Goal: Task Accomplishment & Management: Manage account settings

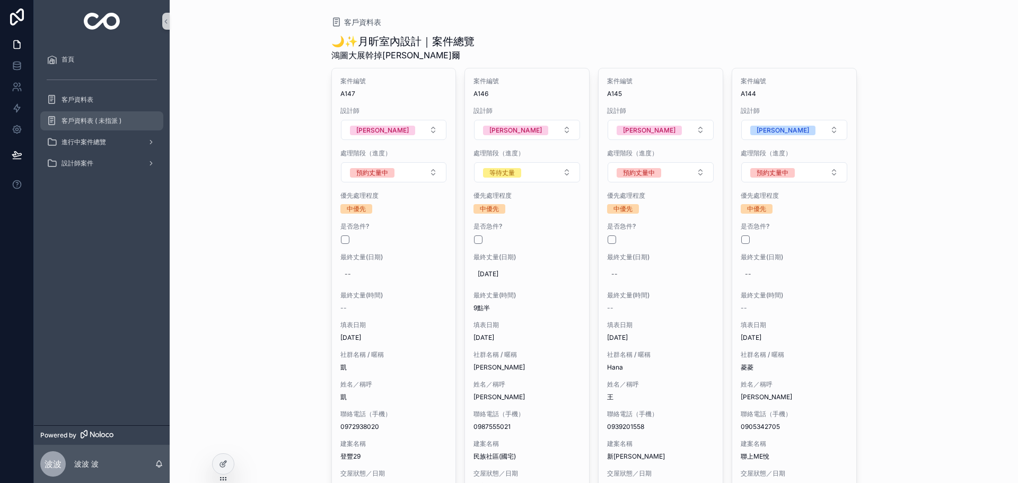
click at [114, 116] on div "客戶資料表 ( 未指派 )" at bounding box center [102, 120] width 110 height 17
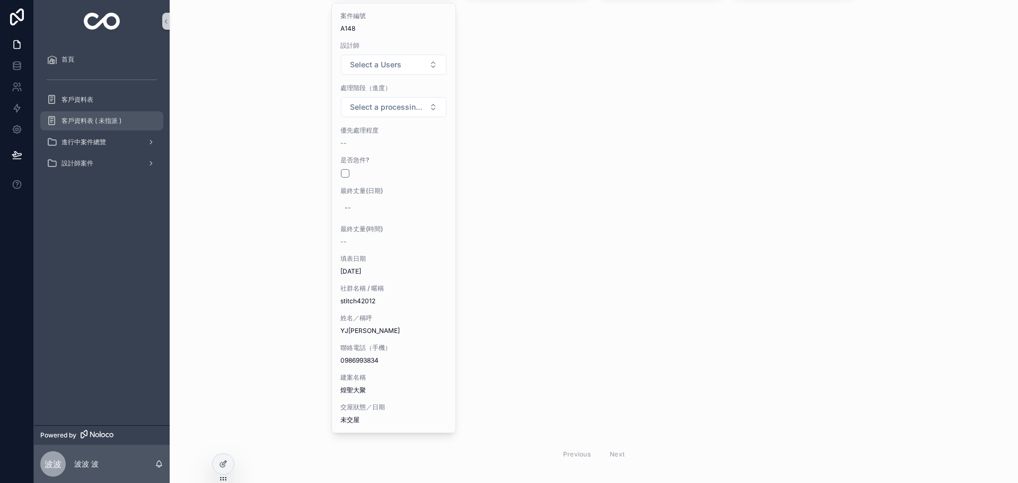
scroll to position [473, 0]
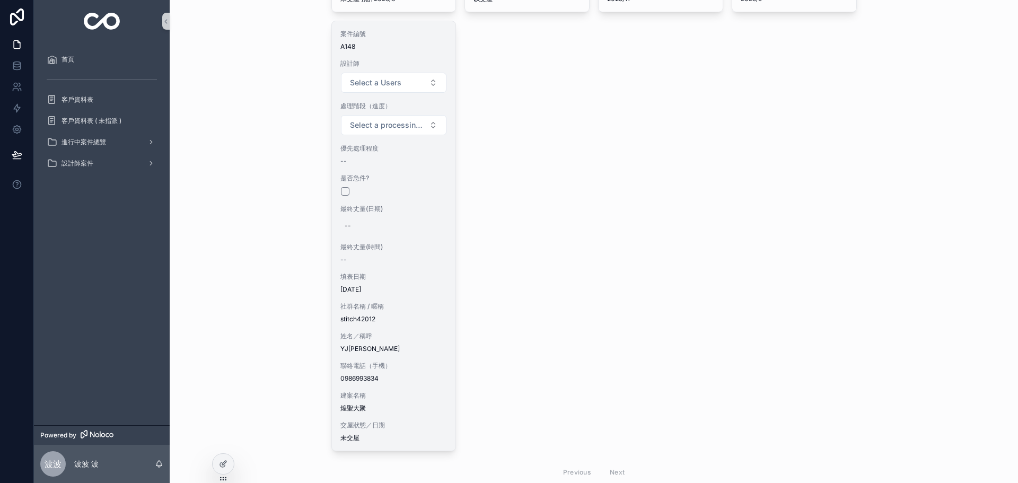
click at [394, 267] on div "案件編號 A148 設計師 Select a Users 處理階段（進度） Select a processing stage 優先處理程度 -- 是否急件?…" at bounding box center [394, 235] width 124 height 429
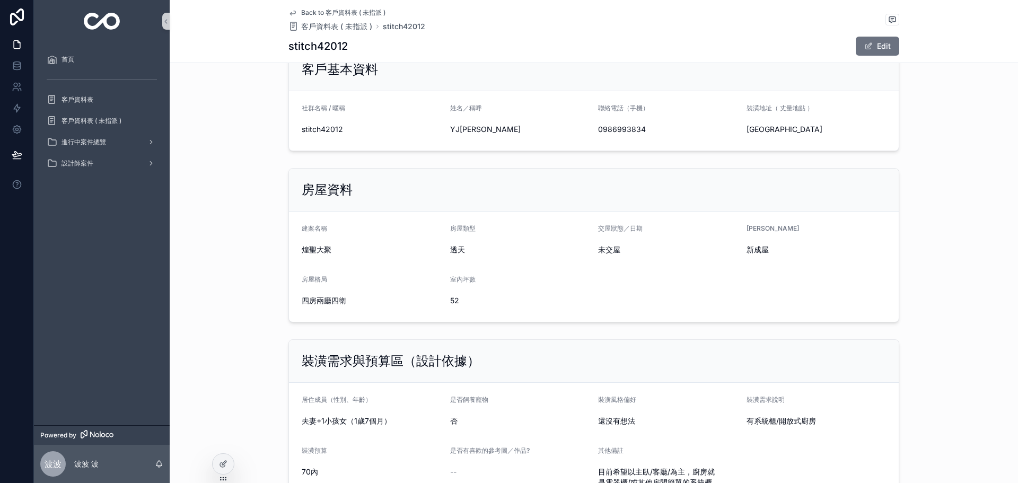
scroll to position [25, 0]
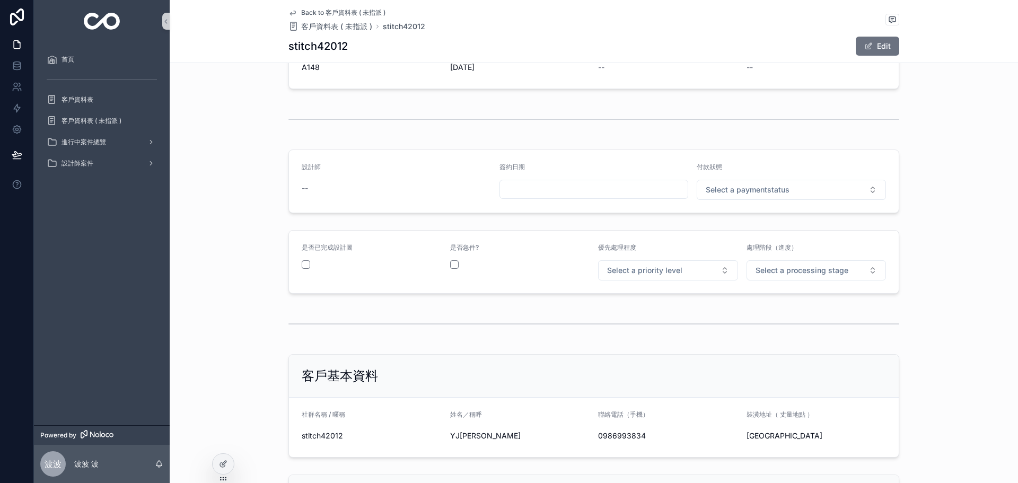
drag, startPoint x: 872, startPoint y: 315, endPoint x: 860, endPoint y: 195, distance: 120.9
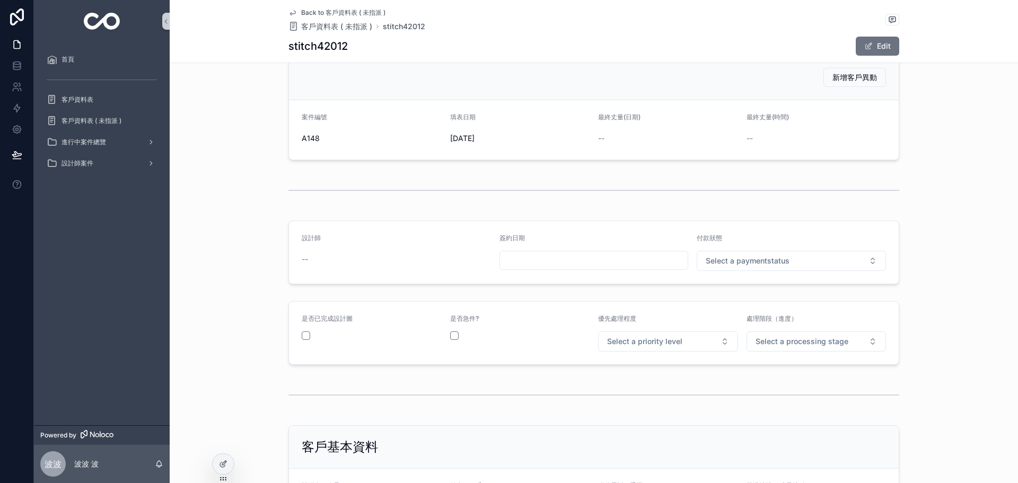
scroll to position [0, 0]
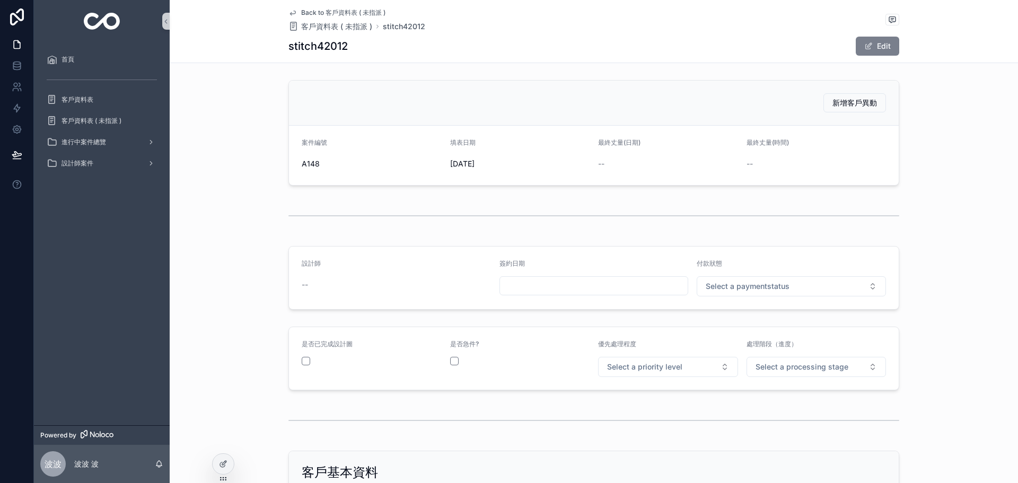
drag, startPoint x: 877, startPoint y: 43, endPoint x: 870, endPoint y: 51, distance: 10.5
click at [877, 43] on button "Edit" at bounding box center [876, 46] width 43 height 19
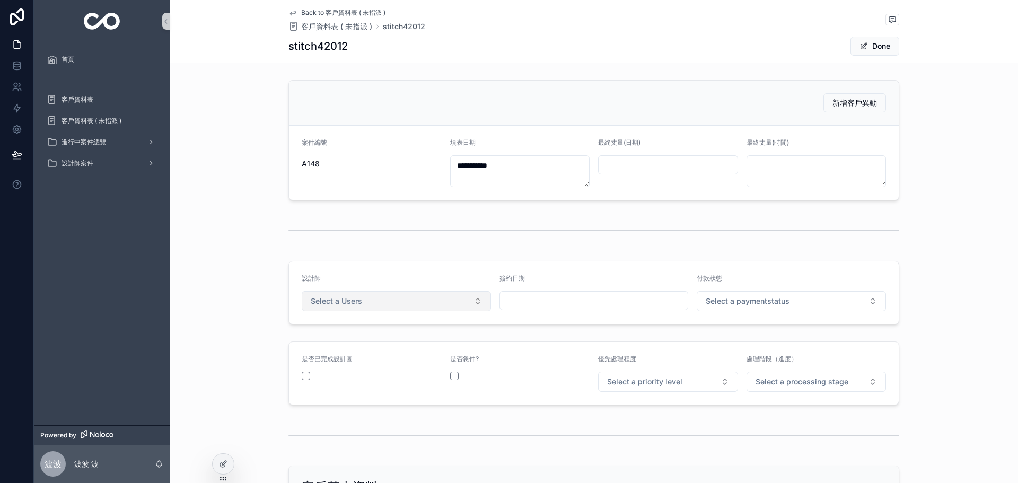
click at [387, 306] on button "Select a Users" at bounding box center [396, 301] width 189 height 20
click at [347, 340] on div "[PERSON_NAME]" at bounding box center [392, 343] width 184 height 16
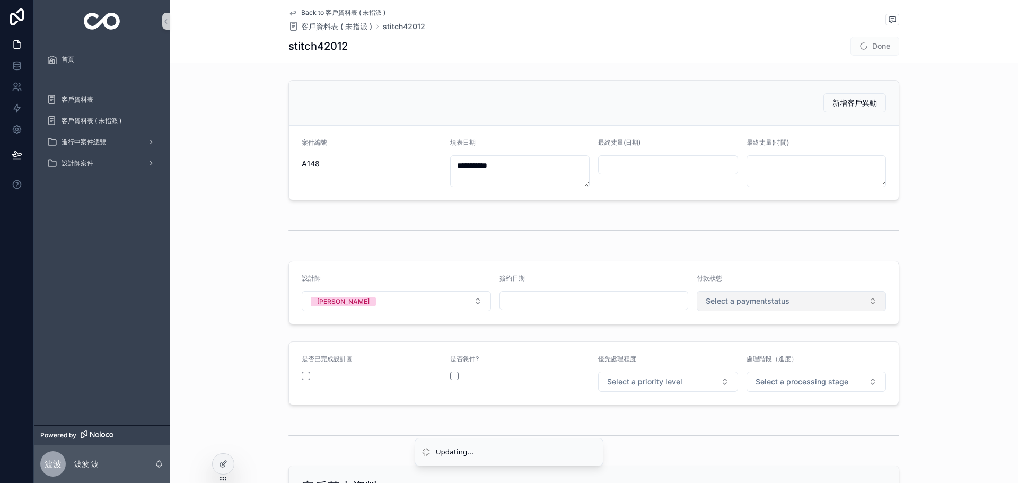
click at [745, 303] on span "Select a paymentstatus" at bounding box center [747, 301] width 84 height 11
click at [748, 349] on div "未付款" at bounding box center [787, 343] width 184 height 16
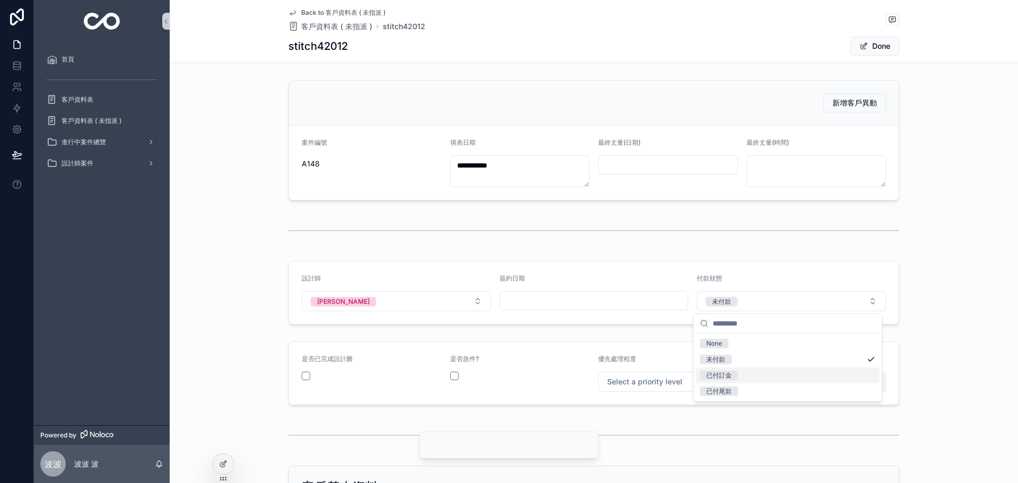
click at [808, 375] on button "Select a processing stage" at bounding box center [816, 382] width 140 height 20
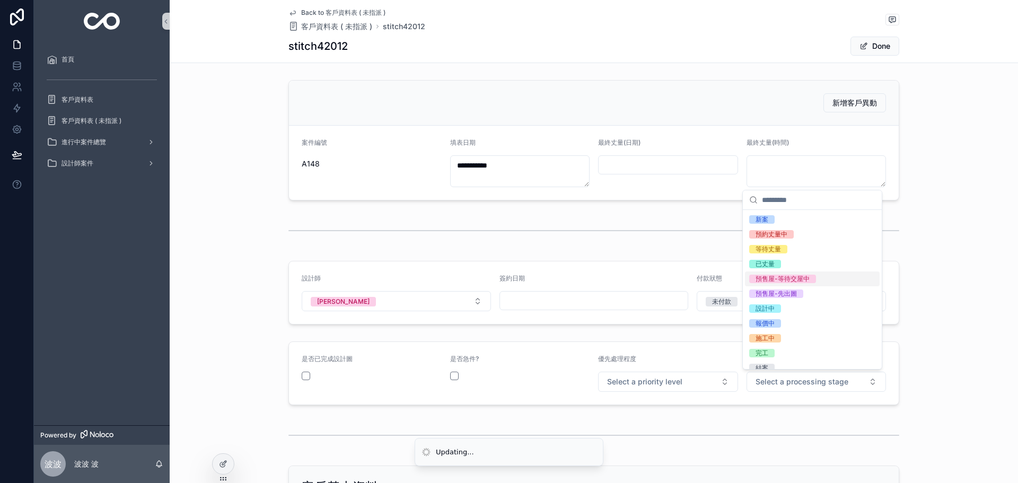
drag, startPoint x: 793, startPoint y: 276, endPoint x: 731, endPoint y: 351, distance: 97.6
click at [791, 277] on div "預售屋-等待交屋中" at bounding box center [782, 279] width 54 height 8
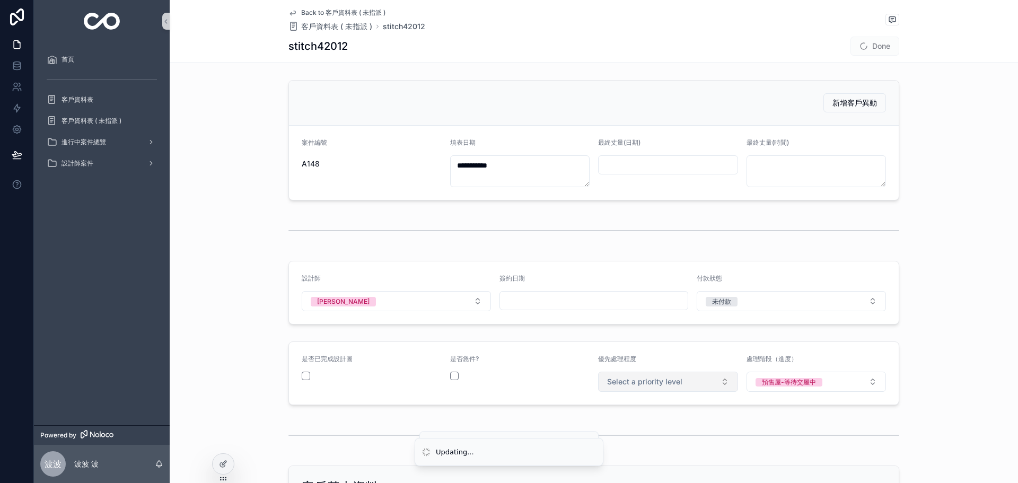
click at [679, 376] on button "Select a priority level" at bounding box center [668, 382] width 140 height 20
drag, startPoint x: 629, startPoint y: 439, endPoint x: 696, endPoint y: 413, distance: 72.0
click at [632, 438] on span "中優先" at bounding box center [617, 438] width 32 height 8
drag, startPoint x: 889, startPoint y: 297, endPoint x: 903, endPoint y: 253, distance: 45.4
click at [892, 277] on form "設計師 Rosa 簽約日期 付款狀態 未付款" at bounding box center [593, 292] width 609 height 63
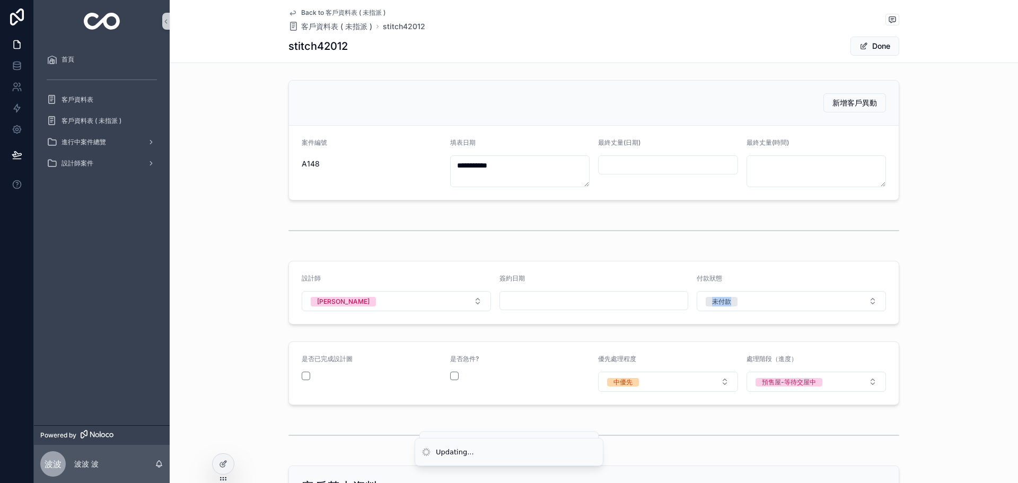
click at [933, 285] on div "設計師 Rosa 簽約日期 付款狀態 未付款" at bounding box center [594, 293] width 848 height 72
click at [872, 42] on button "Done" at bounding box center [874, 46] width 49 height 19
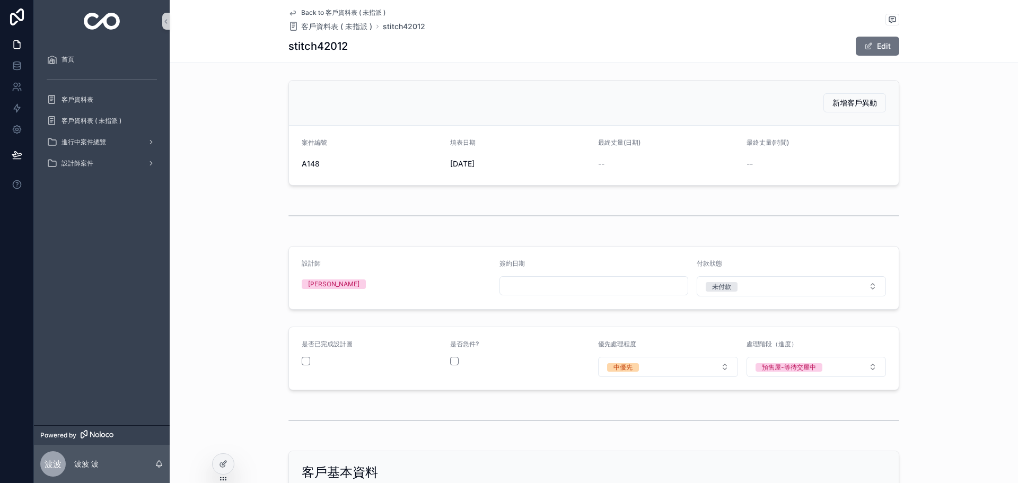
click at [74, 305] on div "首頁 客戶資料表 客戶資料表 ( 未指派 ) 進行中案件總覽 設計師案件" at bounding box center [102, 233] width 136 height 383
click at [338, 25] on span "客戶資料表 ( 未指派 )" at bounding box center [336, 26] width 71 height 11
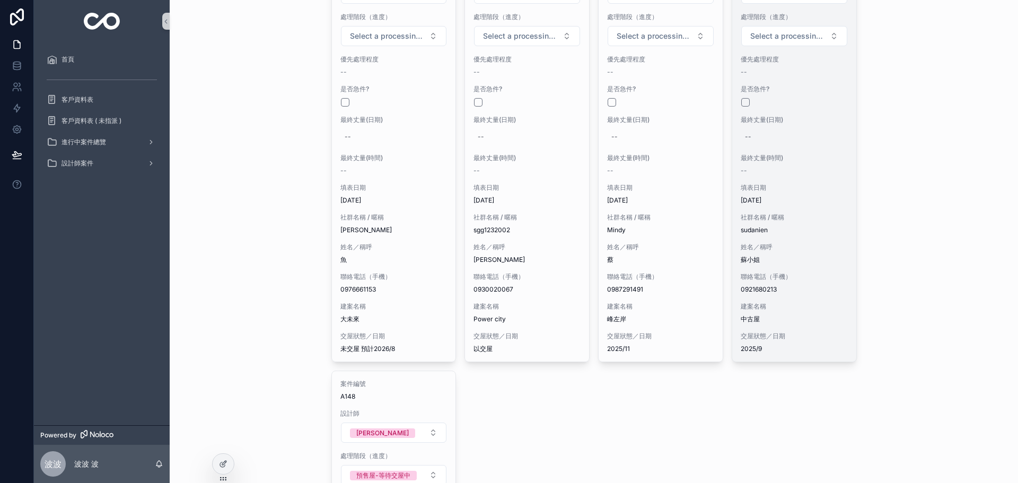
scroll to position [70, 0]
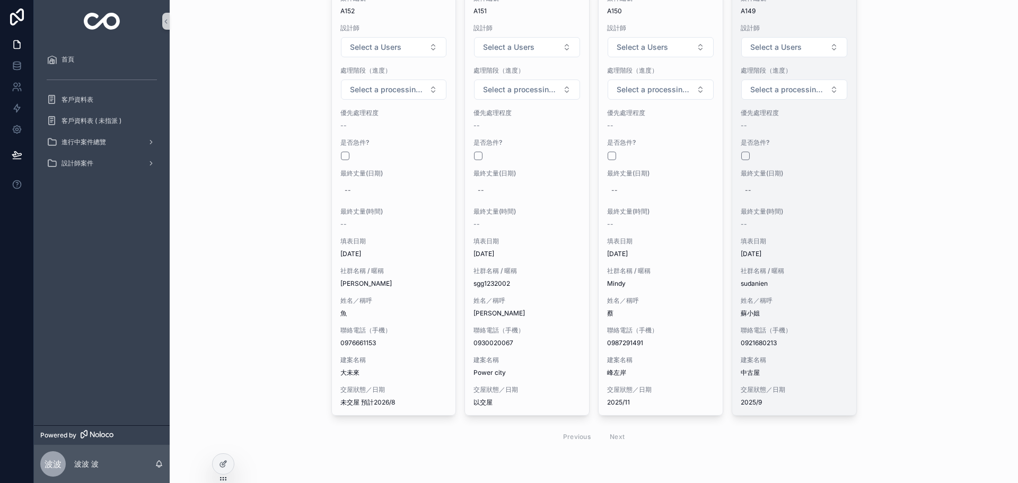
click at [758, 262] on div "案件編號 A149 設計師 Select a Users 處理階段（進度） Select a processing stage 優先處理程度 -- 是否急件?…" at bounding box center [794, 200] width 124 height 429
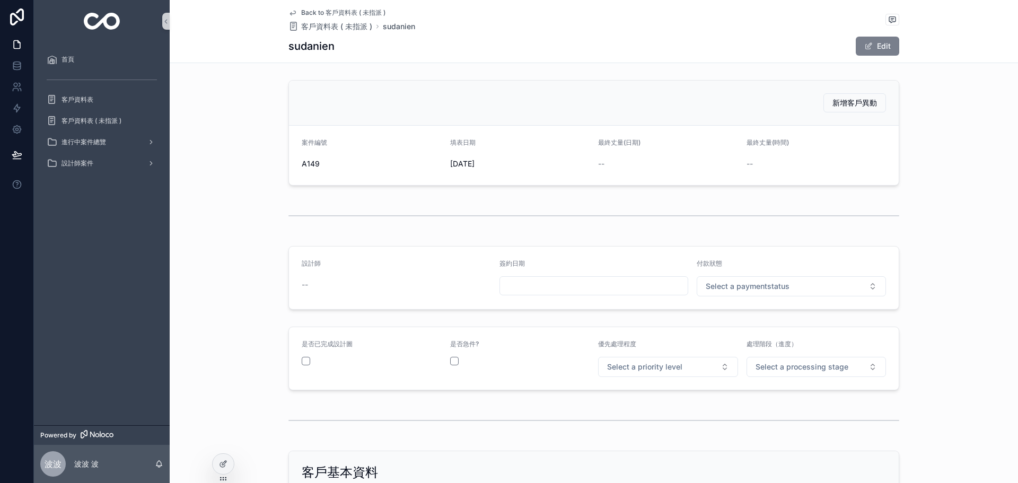
click at [858, 47] on button "Edit" at bounding box center [876, 46] width 43 height 19
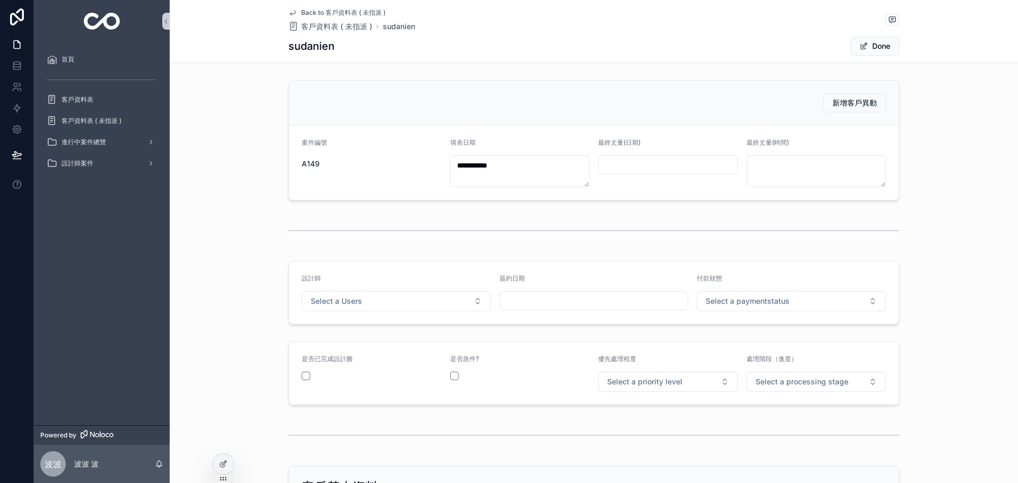
click at [638, 155] on div "scrollable content" at bounding box center [668, 164] width 140 height 19
click at [645, 154] on div "最終丈量(日期)" at bounding box center [668, 162] width 140 height 49
click at [647, 172] on input "scrollable content" at bounding box center [667, 164] width 139 height 15
click at [624, 297] on button "16" at bounding box center [625, 299] width 19 height 19
type input "*********"
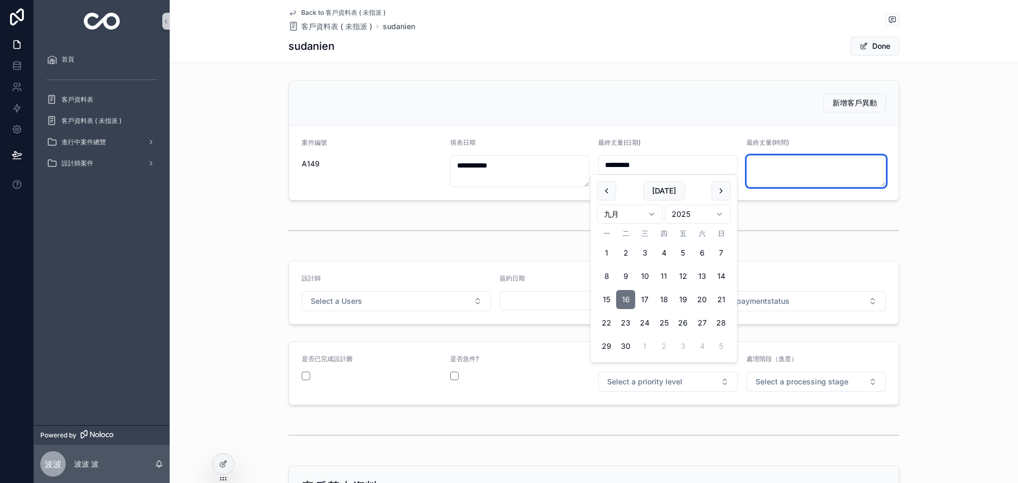
click at [817, 160] on textarea "scrollable content" at bounding box center [816, 171] width 140 height 32
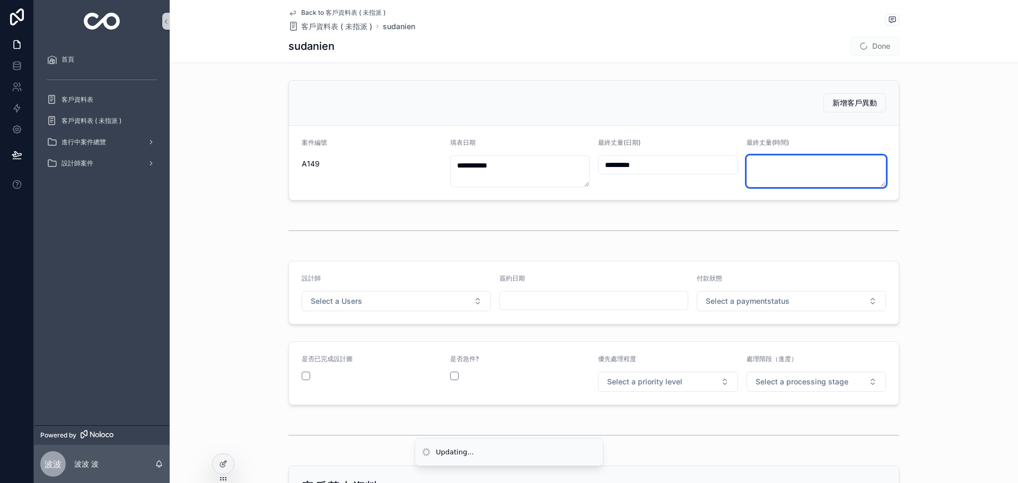
click at [814, 170] on textarea "scrollable content" at bounding box center [816, 171] width 140 height 32
type textarea "*****"
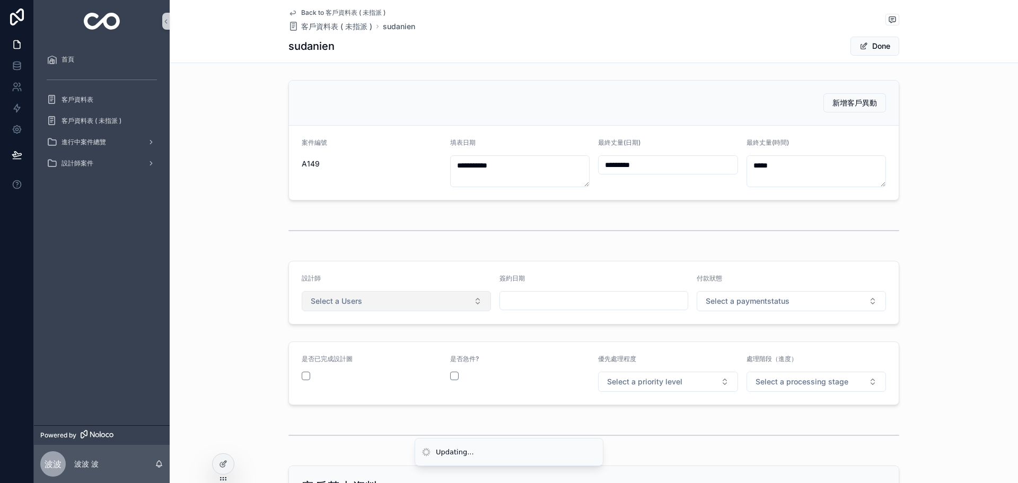
click at [347, 297] on span "Select a Users" at bounding box center [336, 301] width 51 height 11
drag, startPoint x: 348, startPoint y: 348, endPoint x: 514, endPoint y: 317, distance: 168.7
click at [348, 347] on div "[PERSON_NAME]" at bounding box center [392, 343] width 184 height 16
drag, startPoint x: 781, startPoint y: 284, endPoint x: 780, endPoint y: 290, distance: 6.6
click at [781, 285] on div "付款狀態" at bounding box center [790, 280] width 189 height 13
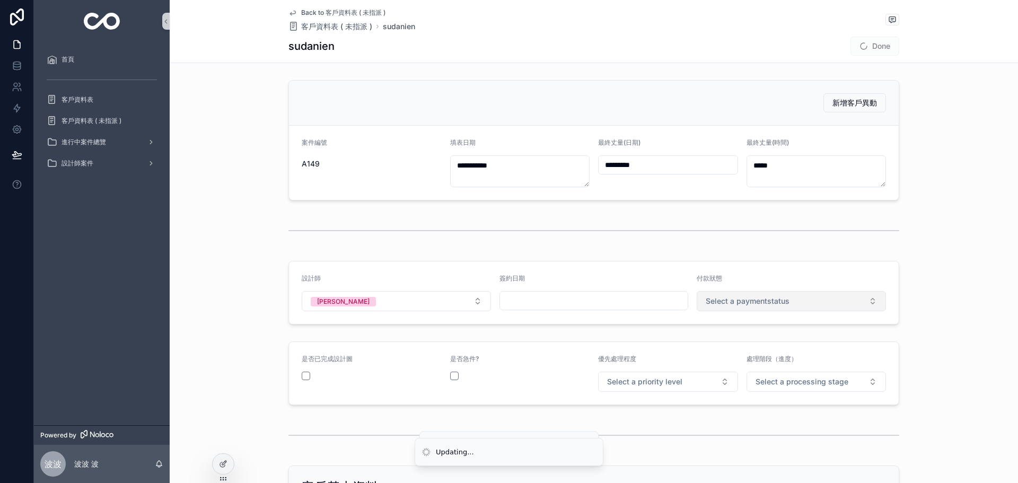
drag, startPoint x: 774, startPoint y: 303, endPoint x: 768, endPoint y: 310, distance: 8.7
click at [772, 306] on span "Select a paymentstatus" at bounding box center [747, 301] width 84 height 11
click at [732, 344] on div "未付款" at bounding box center [787, 343] width 184 height 16
click at [639, 389] on button "Select a priority level" at bounding box center [668, 382] width 140 height 20
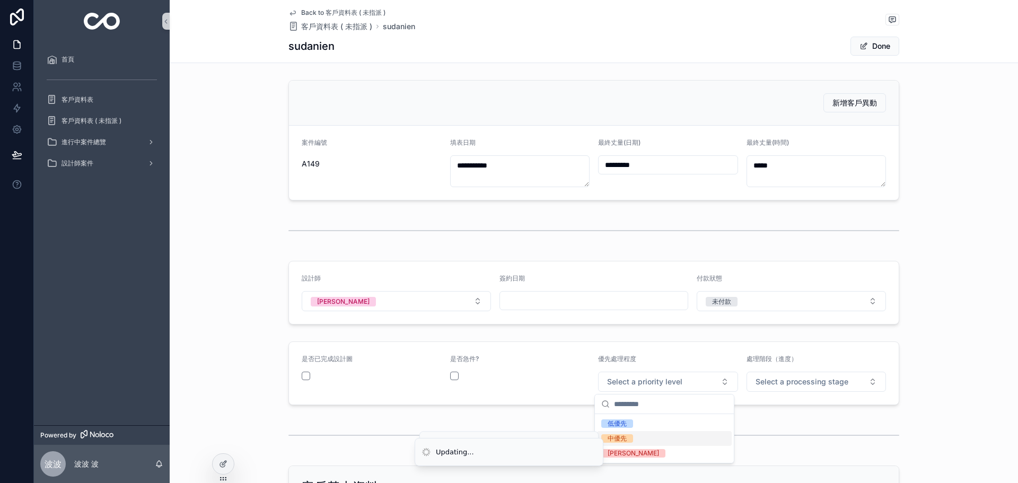
click at [639, 439] on div "中優先" at bounding box center [664, 438] width 135 height 15
drag, startPoint x: 840, startPoint y: 371, endPoint x: 839, endPoint y: 381, distance: 9.6
click at [839, 380] on div "處理階段（進度） Select a processing stage" at bounding box center [816, 373] width 140 height 37
drag, startPoint x: 823, startPoint y: 394, endPoint x: 811, endPoint y: 394, distance: 11.7
click at [817, 397] on form "是否已完成設計圖 是否急件? 優先處理程度 中優先 處理階段（進度） Select a processing stage" at bounding box center [593, 373] width 609 height 63
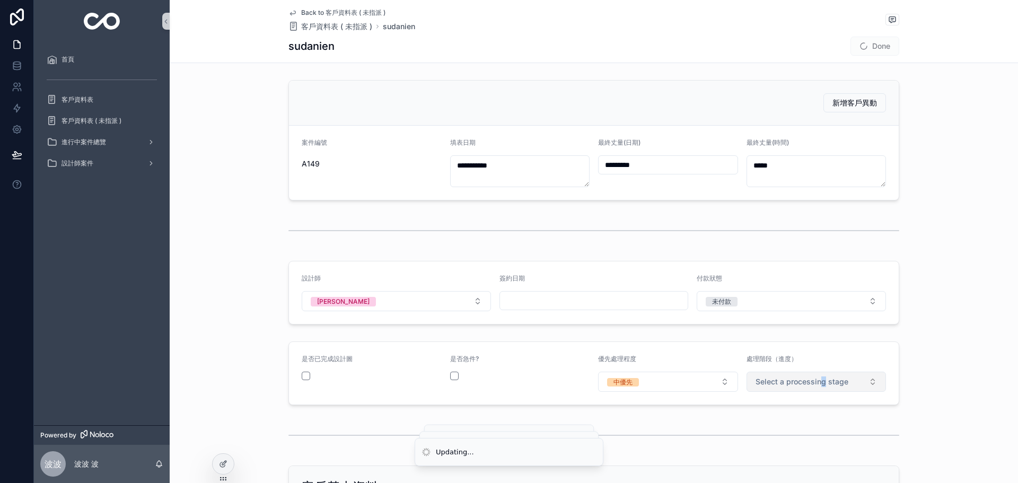
click at [811, 386] on span "Select a processing stage" at bounding box center [801, 381] width 93 height 11
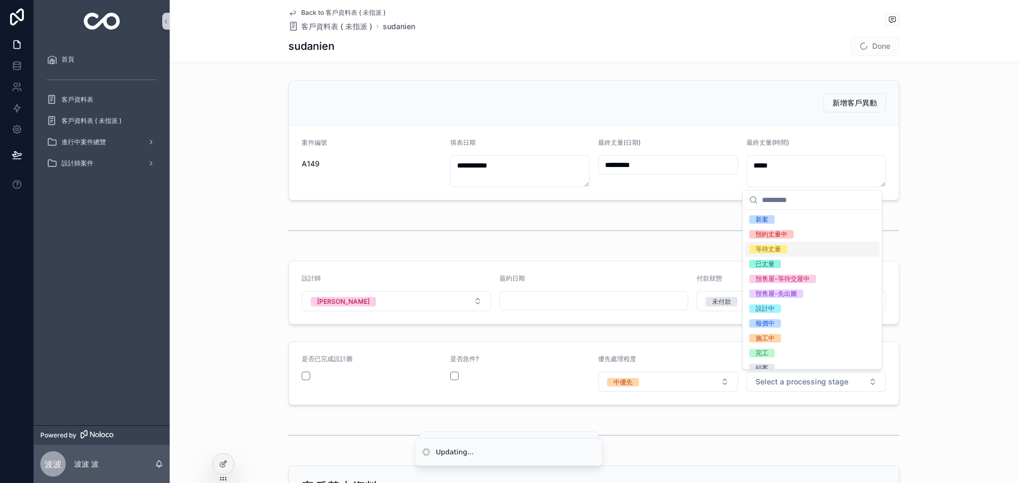
click at [789, 248] on div "等待丈量" at bounding box center [812, 249] width 135 height 15
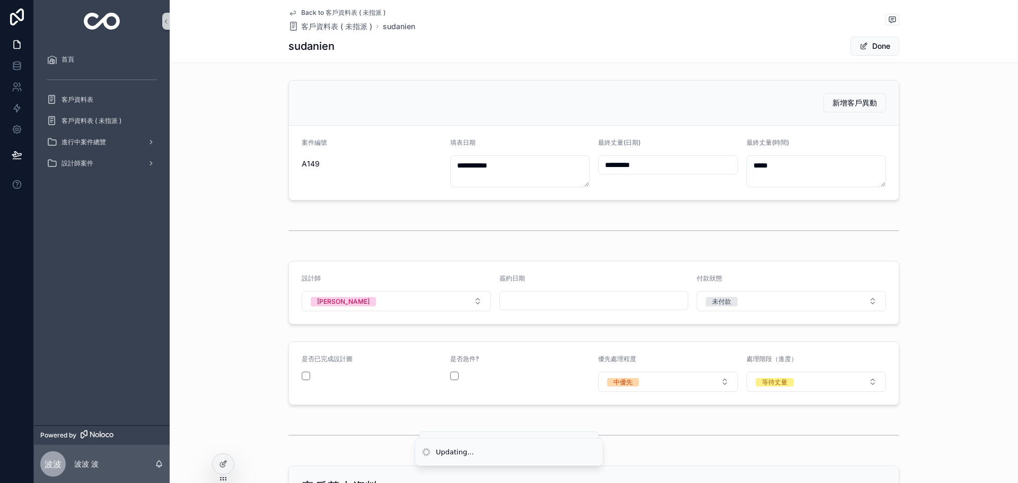
drag, startPoint x: 980, startPoint y: 282, endPoint x: 974, endPoint y: 147, distance: 135.3
click at [980, 278] on div "設計師 Rosa 簽約日期 付款狀態 未付款" at bounding box center [594, 293] width 848 height 72
drag, startPoint x: 869, startPoint y: 49, endPoint x: 897, endPoint y: 57, distance: 29.3
click at [869, 48] on button "Done" at bounding box center [874, 46] width 49 height 19
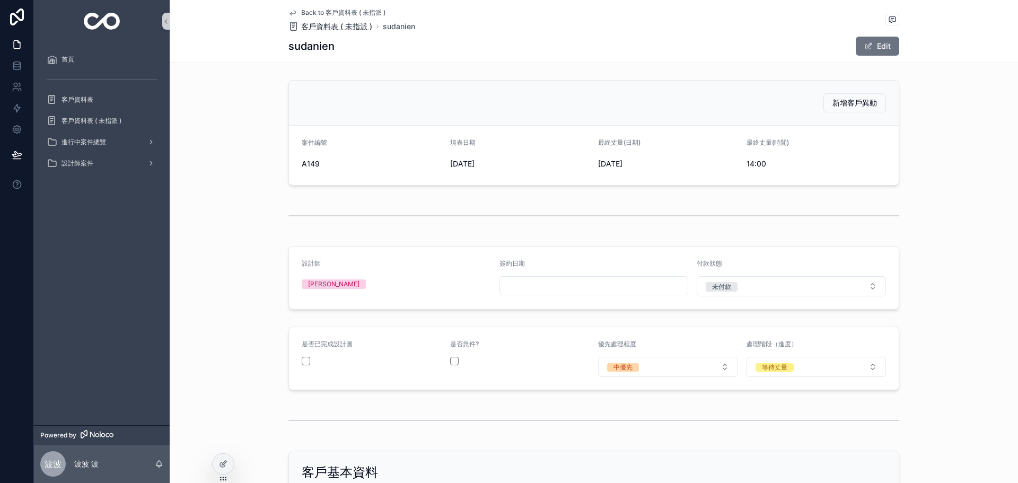
click at [322, 23] on span "客戶資料表 ( 未指派 )" at bounding box center [336, 26] width 71 height 11
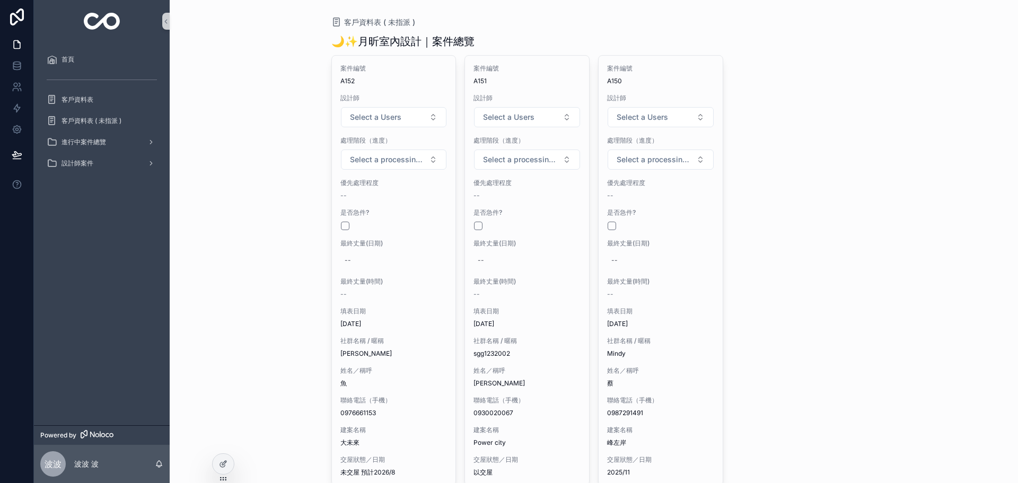
scroll to position [36, 0]
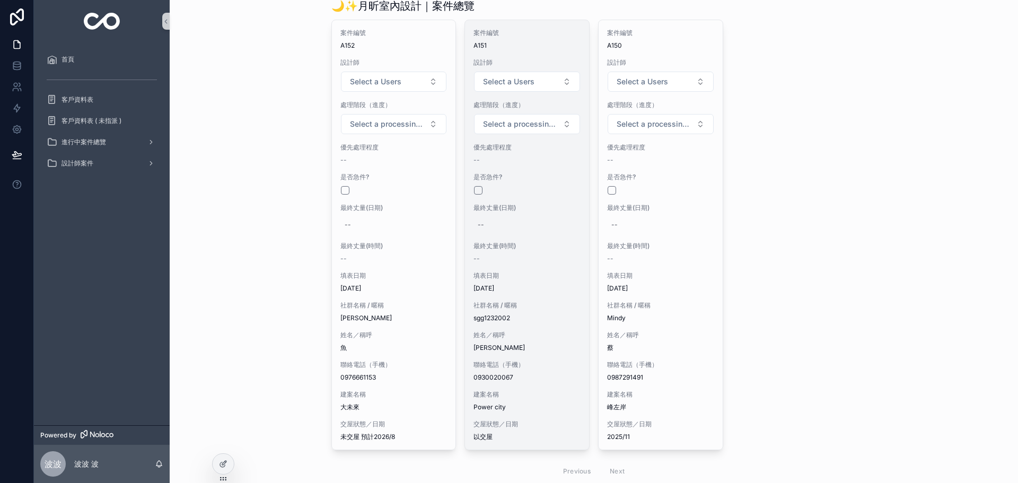
click at [527, 241] on div "案件編號 A151 設計師 Select a Users 處理階段（進度） Select a processing stage 優先處理程度 -- 是否急件?…" at bounding box center [527, 234] width 124 height 429
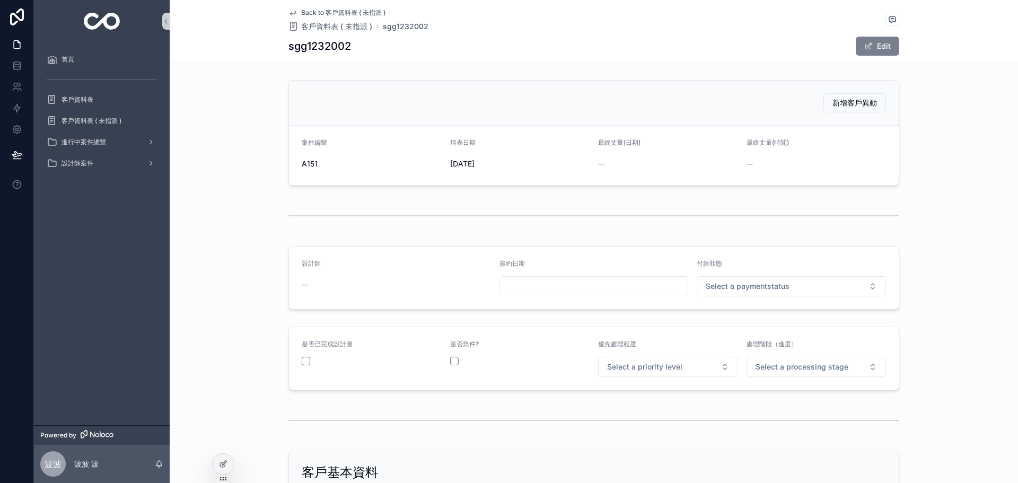
click at [872, 46] on button "Edit" at bounding box center [876, 46] width 43 height 19
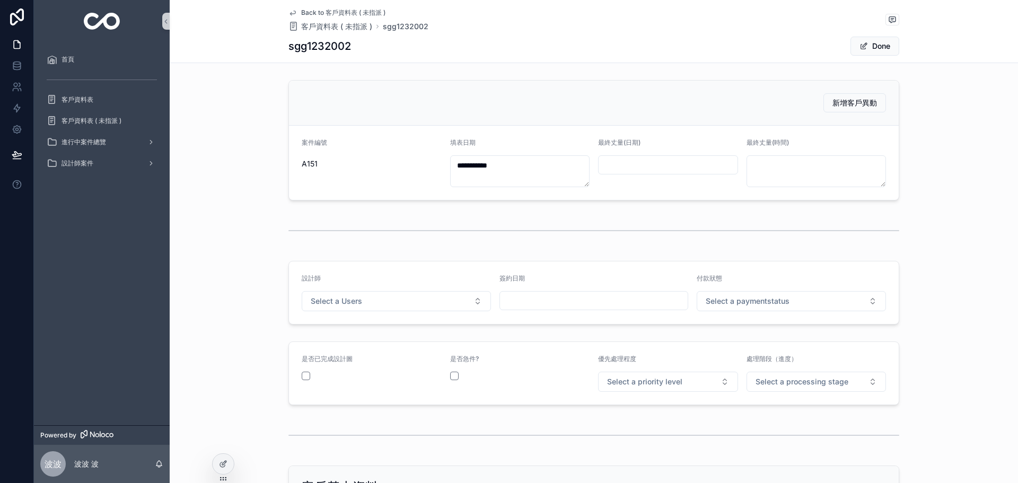
click at [675, 167] on input "scrollable content" at bounding box center [667, 164] width 139 height 15
click at [417, 295] on button "Select a Users" at bounding box center [396, 301] width 189 height 20
click at [372, 346] on div "[PERSON_NAME]" at bounding box center [392, 343] width 184 height 16
click at [632, 298] on input "scrollable content" at bounding box center [594, 300] width 188 height 15
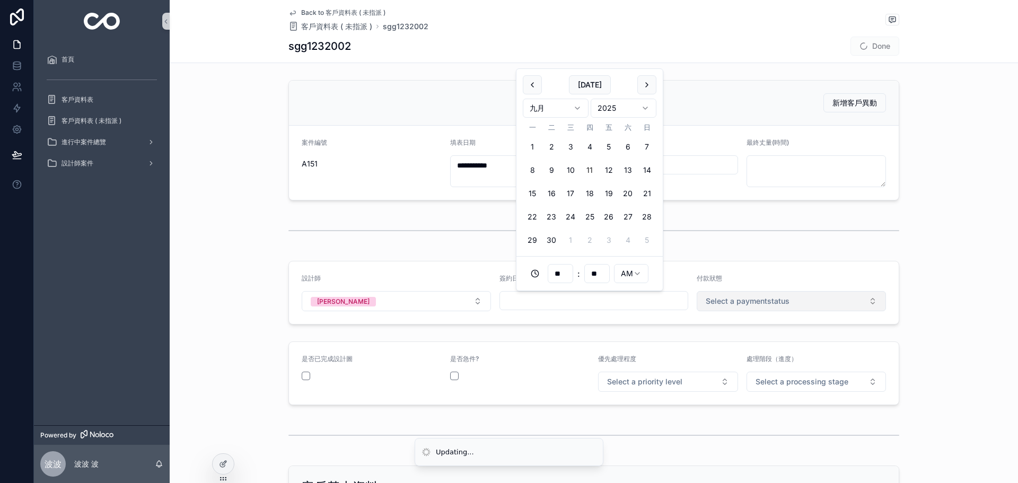
click at [757, 299] on span "Select a paymentstatus" at bounding box center [747, 301] width 84 height 11
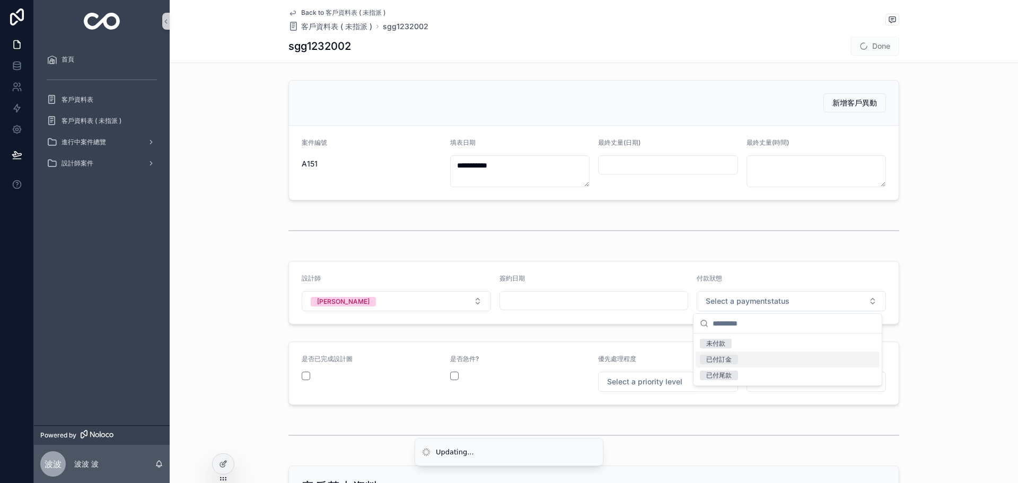
click at [724, 352] on div "已付訂金" at bounding box center [787, 359] width 184 height 16
drag, startPoint x: 736, startPoint y: 312, endPoint x: 737, endPoint y: 303, distance: 9.0
click at [736, 310] on form "設計師 Rosa 簽約日期 付款狀態 已付訂金" at bounding box center [593, 292] width 609 height 63
click at [737, 303] on span "已付訂金" at bounding box center [724, 302] width 38 height 10
click at [727, 341] on span "None" at bounding box center [714, 344] width 29 height 10
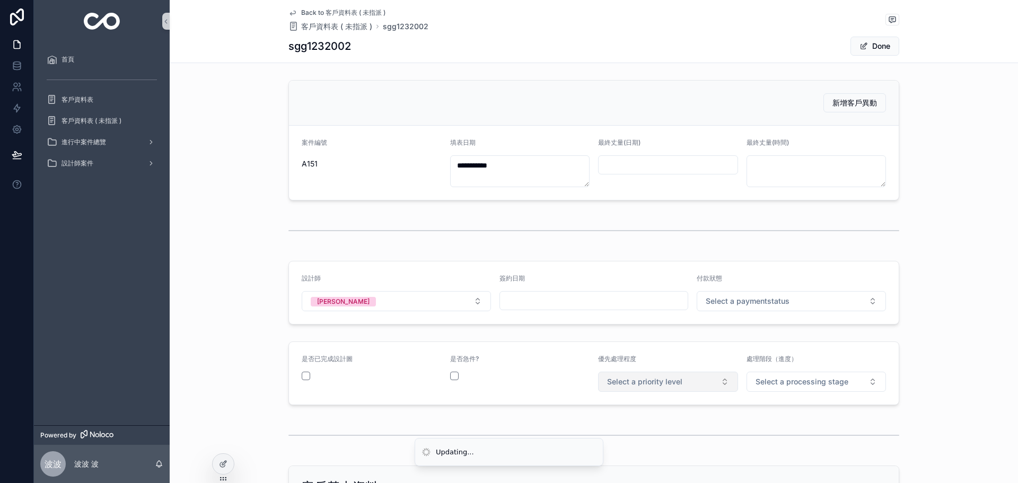
click at [656, 390] on button "Select a priority level" at bounding box center [668, 382] width 140 height 20
drag, startPoint x: 634, startPoint y: 436, endPoint x: 758, endPoint y: 390, distance: 131.8
click at [641, 432] on div "中優先" at bounding box center [664, 438] width 135 height 15
click at [767, 385] on span "Select a processing stage" at bounding box center [801, 381] width 93 height 11
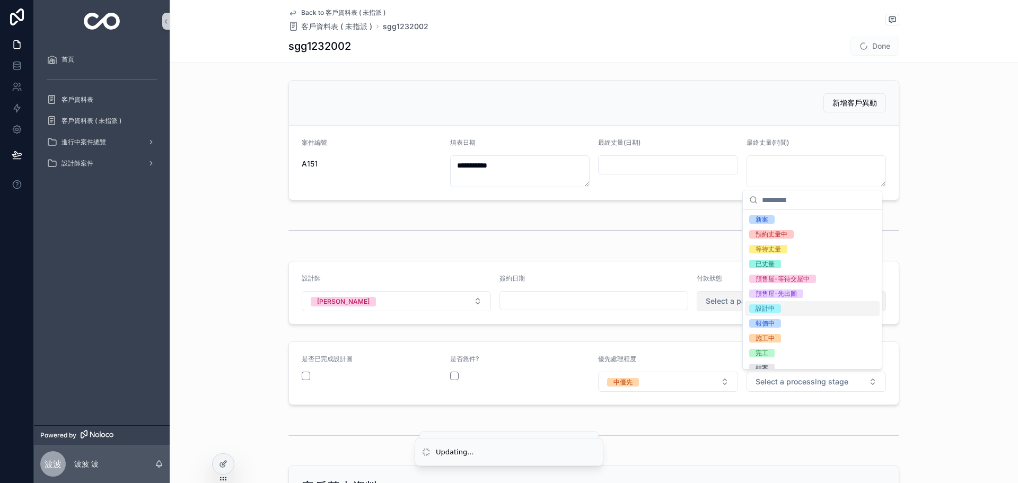
click at [710, 295] on button "Select a paymentstatus" at bounding box center [790, 301] width 189 height 20
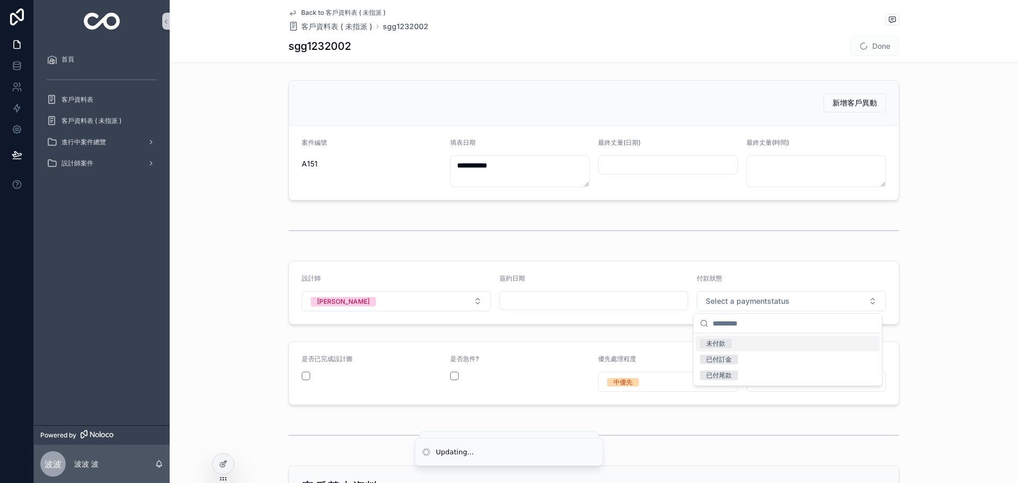
click at [724, 348] on div "未付款" at bounding box center [787, 343] width 184 height 16
click at [823, 381] on span "Select a processing stage" at bounding box center [801, 381] width 93 height 11
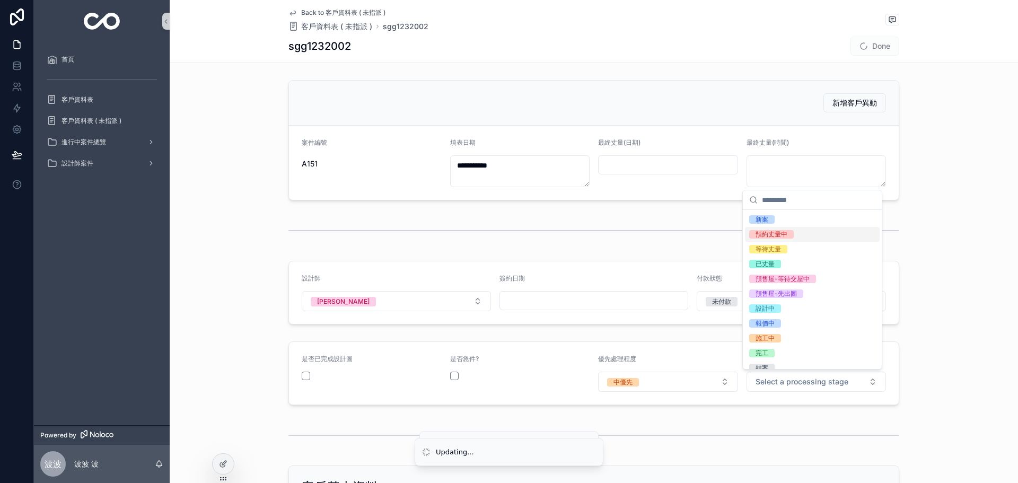
click at [786, 238] on div "預約丈量中" at bounding box center [812, 234] width 135 height 15
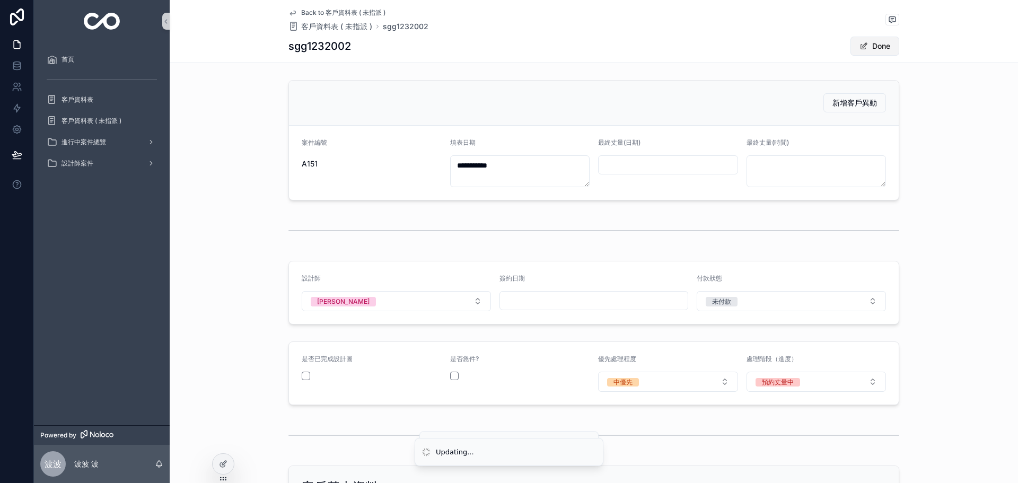
click at [876, 48] on button "Done" at bounding box center [874, 46] width 49 height 19
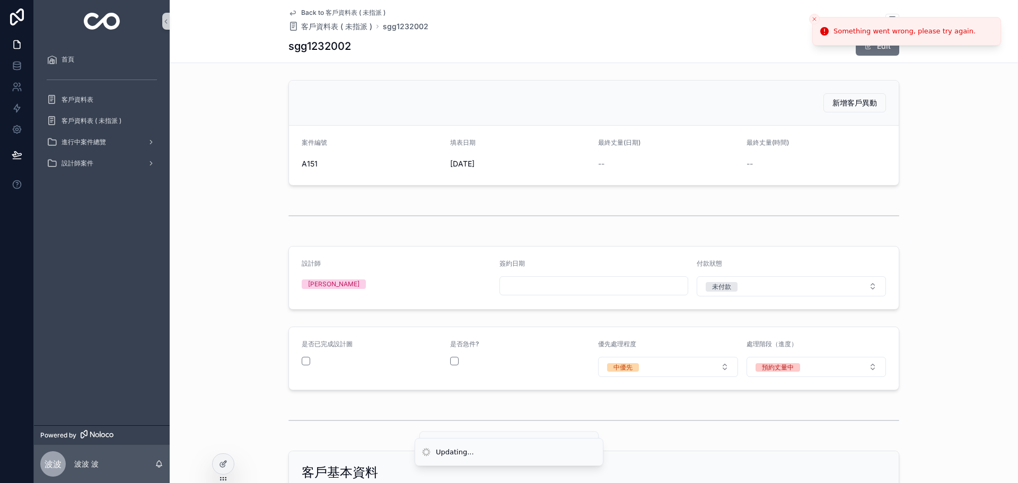
click at [955, 293] on div "設計師 Rosa 簽約日期 付款狀態 未付款" at bounding box center [594, 278] width 848 height 72
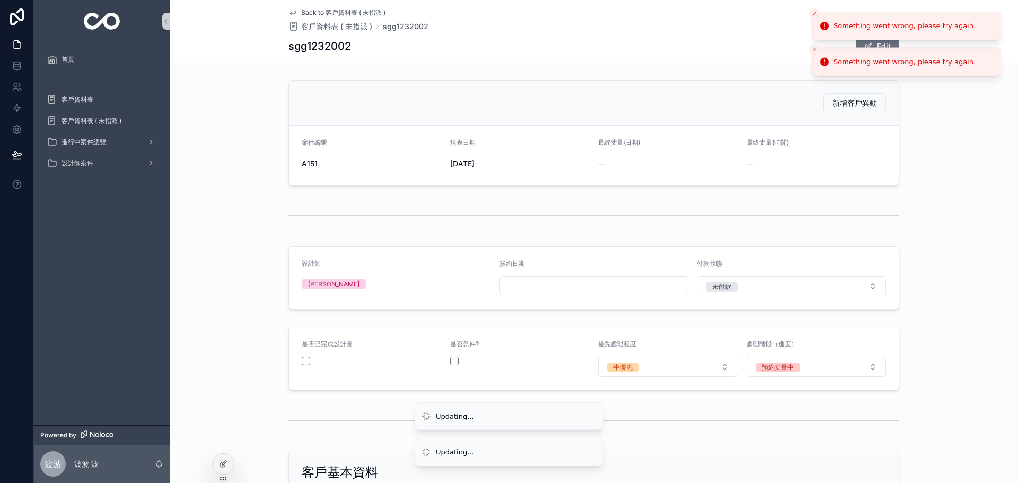
click at [818, 11] on button "Close toast" at bounding box center [814, 13] width 11 height 11
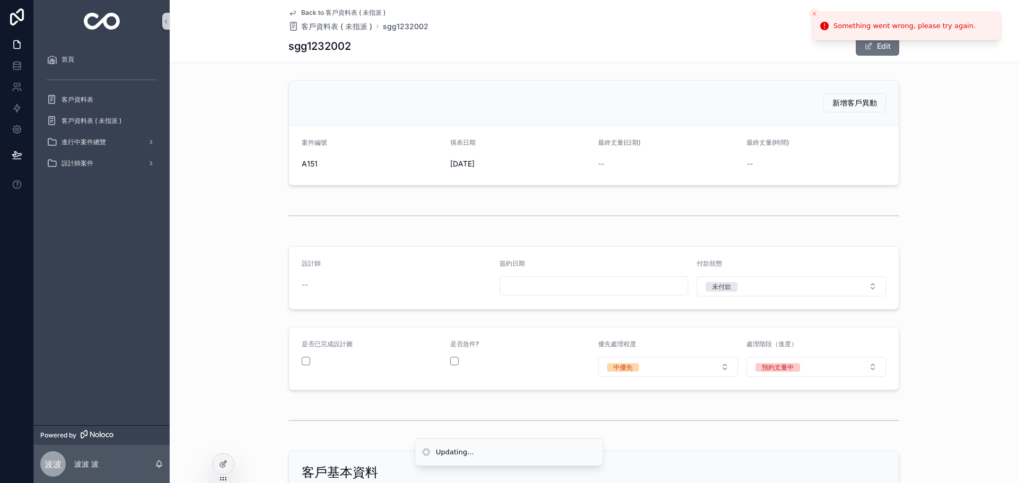
click at [810, 14] on button "Close toast" at bounding box center [814, 13] width 11 height 11
click at [875, 51] on button "Edit" at bounding box center [876, 46] width 43 height 19
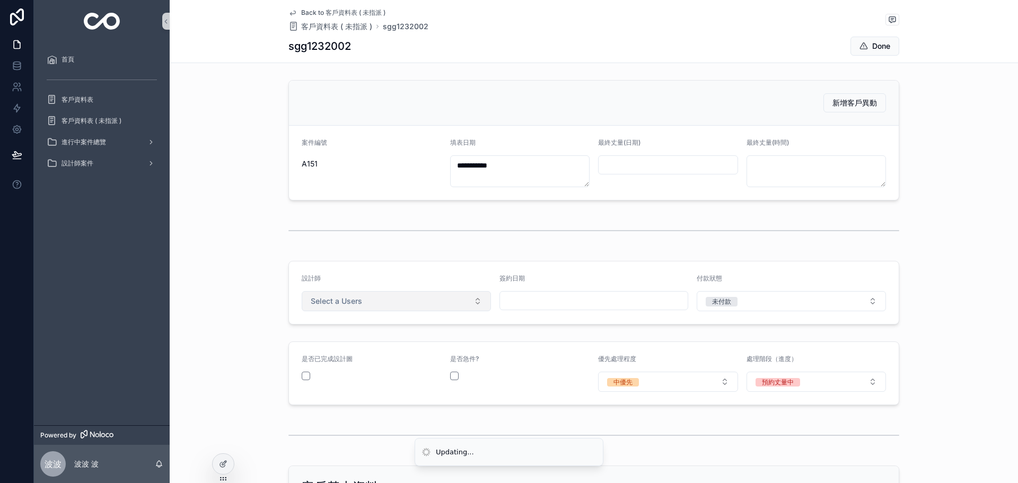
click at [394, 300] on button "Select a Users" at bounding box center [396, 301] width 189 height 20
click at [379, 296] on button "Select a Users" at bounding box center [396, 301] width 189 height 20
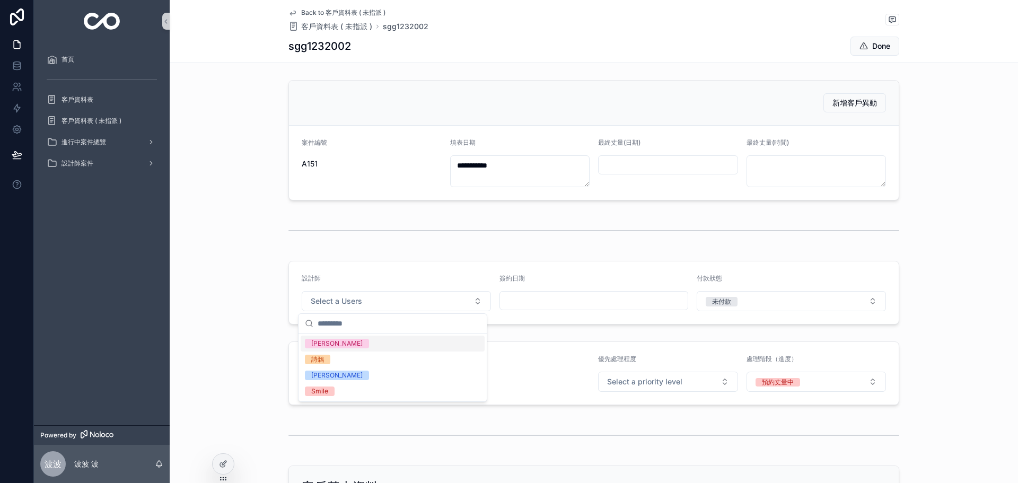
click at [331, 342] on span "[PERSON_NAME]" at bounding box center [337, 344] width 64 height 10
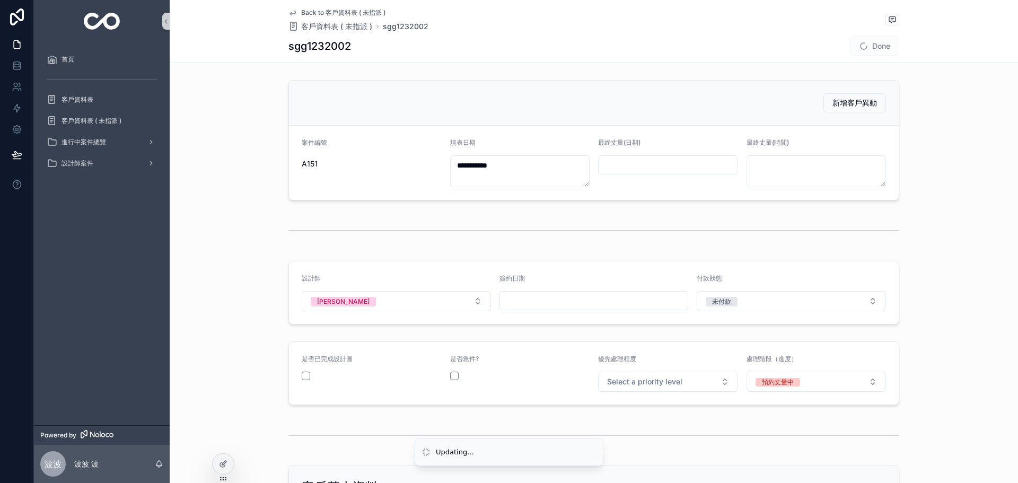
click at [889, 284] on form "設計師 Rosa 簽約日期 付款狀態 未付款" at bounding box center [593, 292] width 609 height 63
click at [680, 375] on button "Select a priority level" at bounding box center [668, 382] width 140 height 20
click at [680, 390] on button "Select a priority level" at bounding box center [668, 382] width 140 height 20
click at [645, 389] on button "Select a priority level" at bounding box center [668, 382] width 140 height 20
drag, startPoint x: 634, startPoint y: 443, endPoint x: 835, endPoint y: 415, distance: 202.8
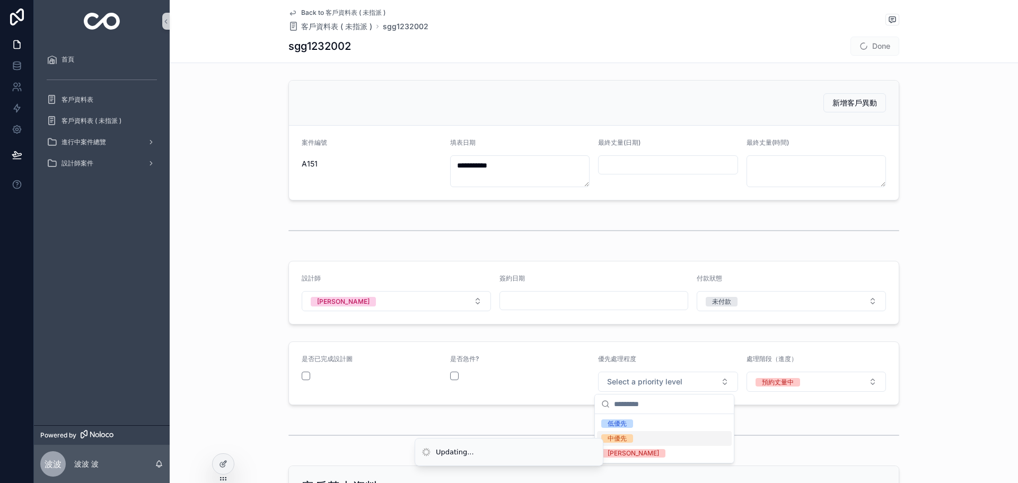
click at [633, 443] on div "中優先" at bounding box center [664, 438] width 135 height 15
drag, startPoint x: 972, startPoint y: 376, endPoint x: 972, endPoint y: 357, distance: 19.1
click at [972, 375] on div "是否已完成設計圖 是否急件? 優先處理程度 中優先 處理階段（進度） 預約丈量中" at bounding box center [594, 373] width 848 height 72
click at [984, 293] on div "設計師 Rosa 簽約日期 付款狀態 未付款" at bounding box center [594, 293] width 848 height 72
click at [862, 44] on span "scrollable content" at bounding box center [863, 46] width 8 height 8
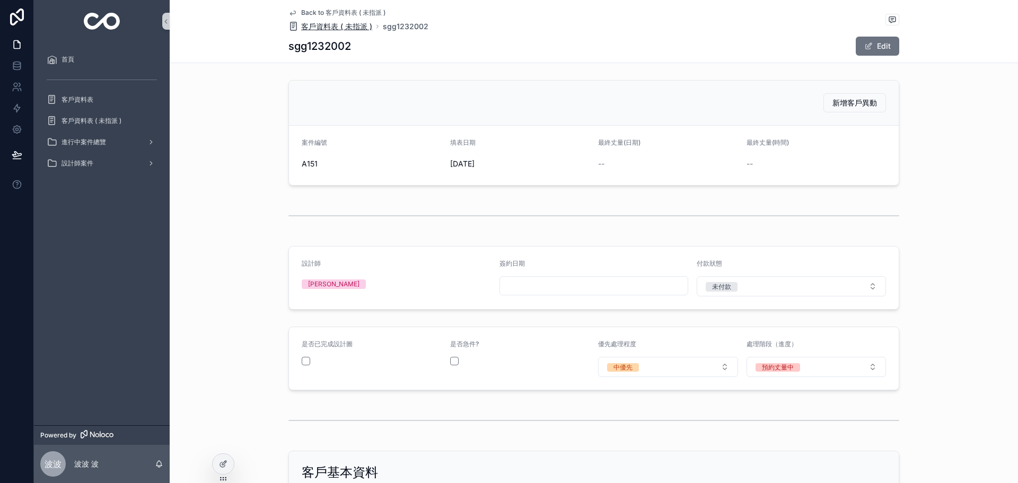
click at [342, 22] on span "客戶資料表 ( 未指派 )" at bounding box center [336, 26] width 71 height 11
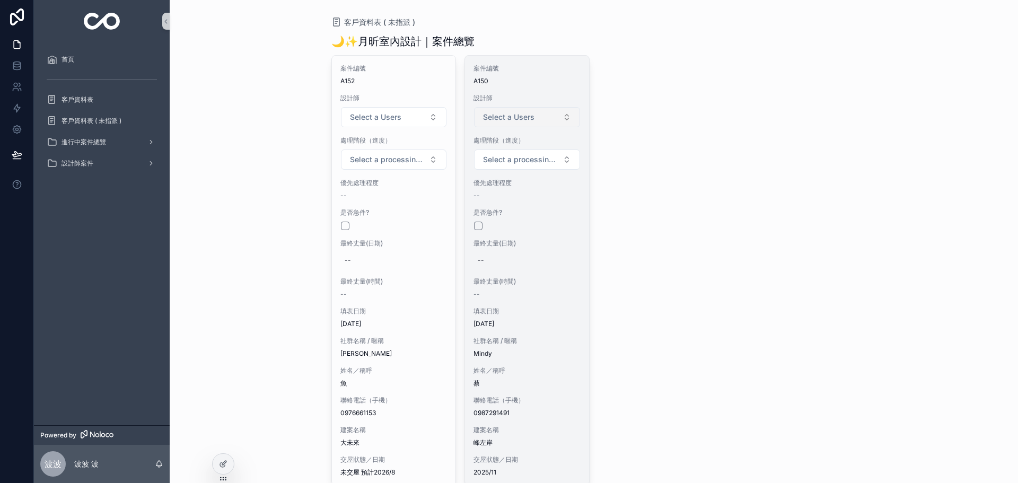
click at [528, 113] on span "Select a Users" at bounding box center [508, 117] width 51 height 11
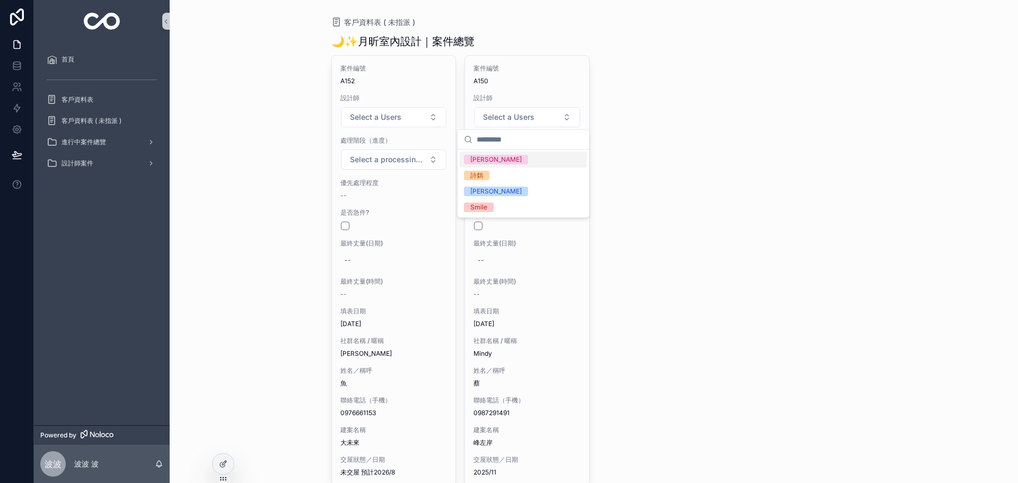
click at [488, 162] on span "[PERSON_NAME]" at bounding box center [496, 160] width 64 height 10
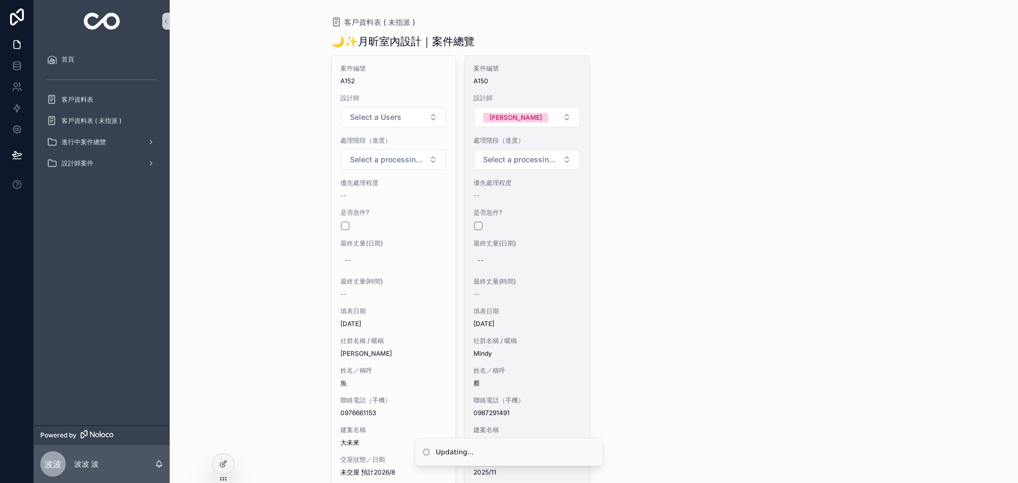
click at [521, 228] on div "scrollable content" at bounding box center [527, 226] width 106 height 8
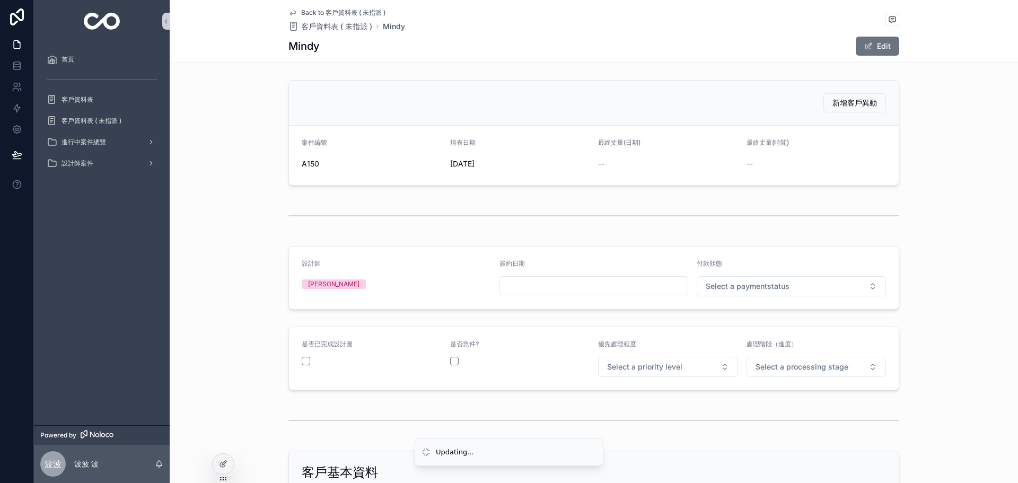
click at [811, 274] on div "付款狀態 Select a paymentstatus" at bounding box center [790, 277] width 189 height 37
click at [805, 287] on button "Select a paymentstatus" at bounding box center [790, 286] width 189 height 20
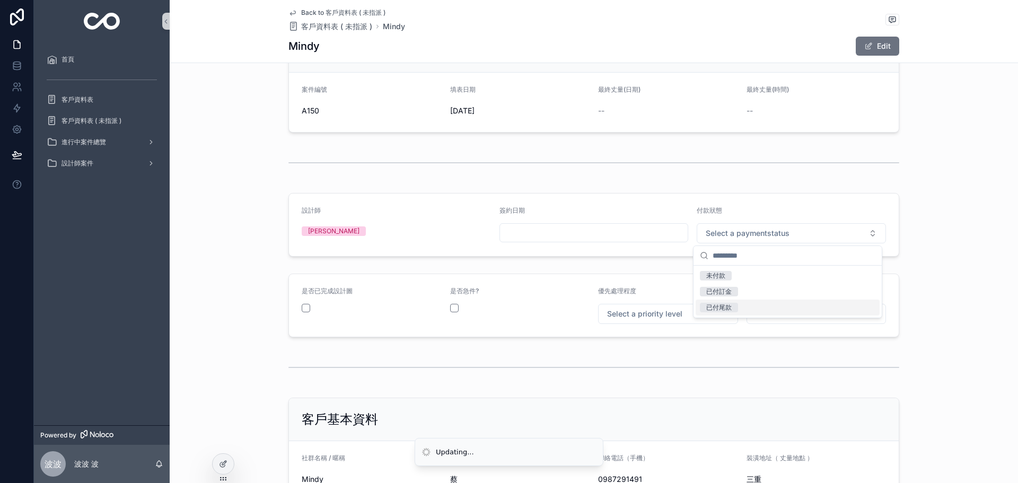
scroll to position [89, 0]
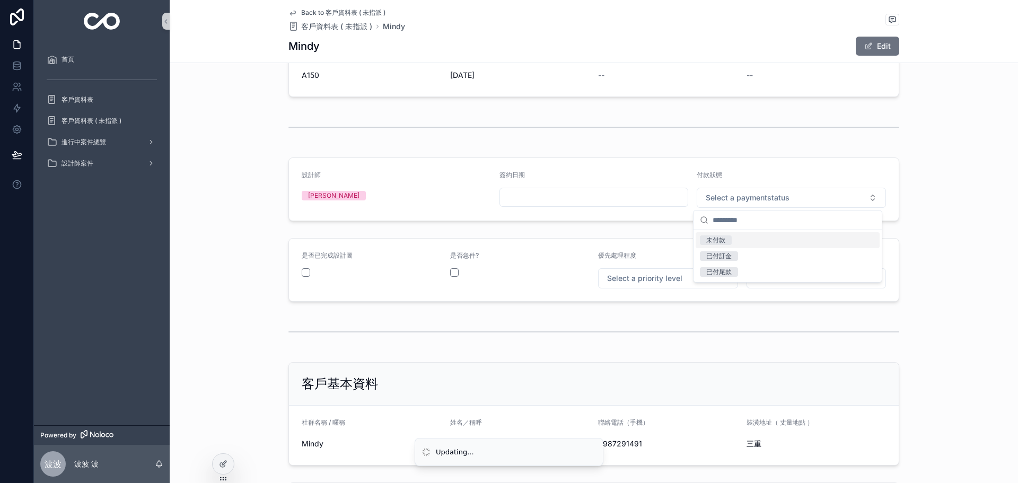
click at [739, 242] on div "未付款" at bounding box center [787, 240] width 184 height 16
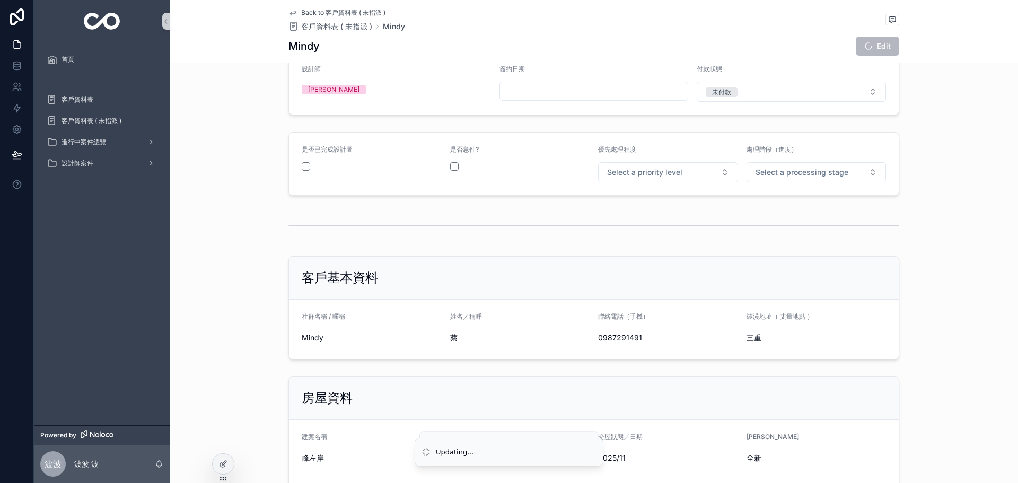
scroll to position [123, 0]
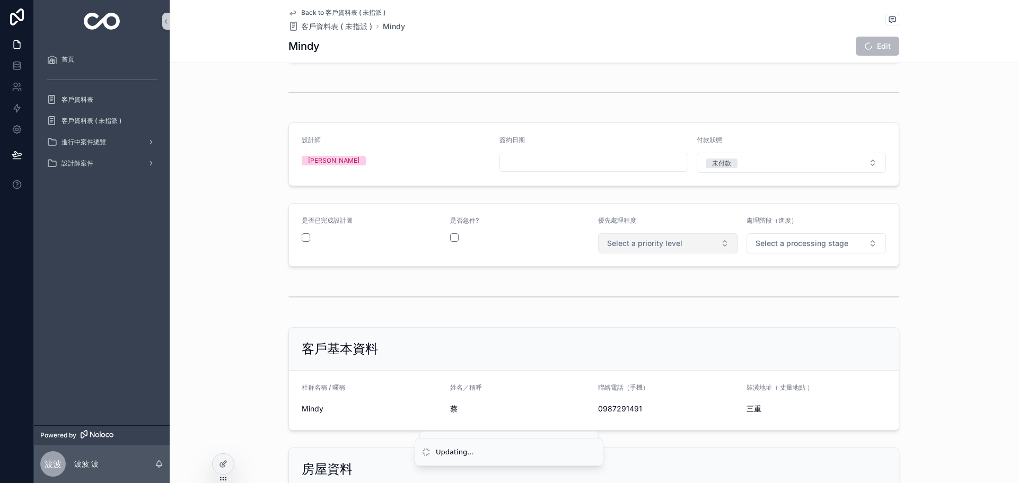
click at [649, 243] on span "Select a priority level" at bounding box center [644, 243] width 75 height 11
click at [756, 154] on button "未付款" at bounding box center [790, 163] width 189 height 20
click at [748, 164] on button "未付款" at bounding box center [790, 163] width 189 height 20
drag, startPoint x: 823, startPoint y: 244, endPoint x: 812, endPoint y: 254, distance: 14.6
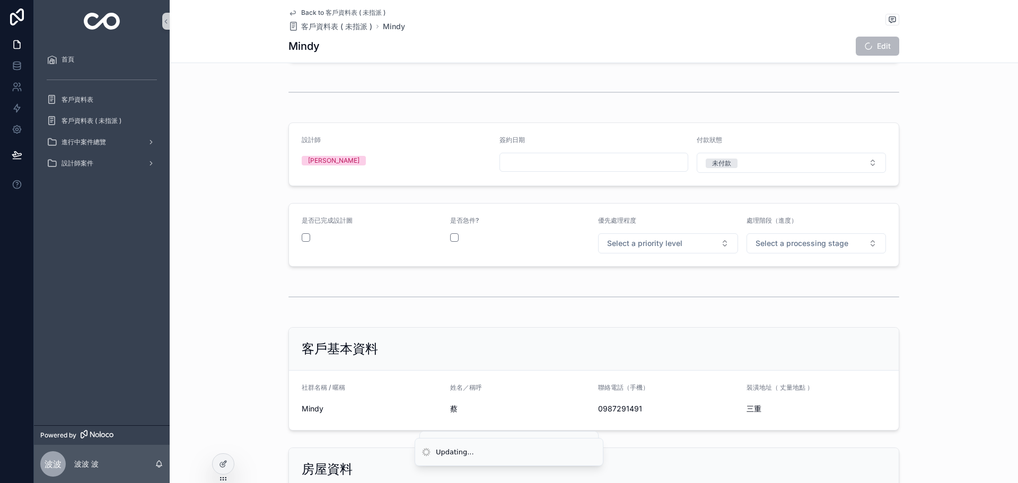
click at [822, 244] on span "Select a processing stage" at bounding box center [801, 243] width 93 height 11
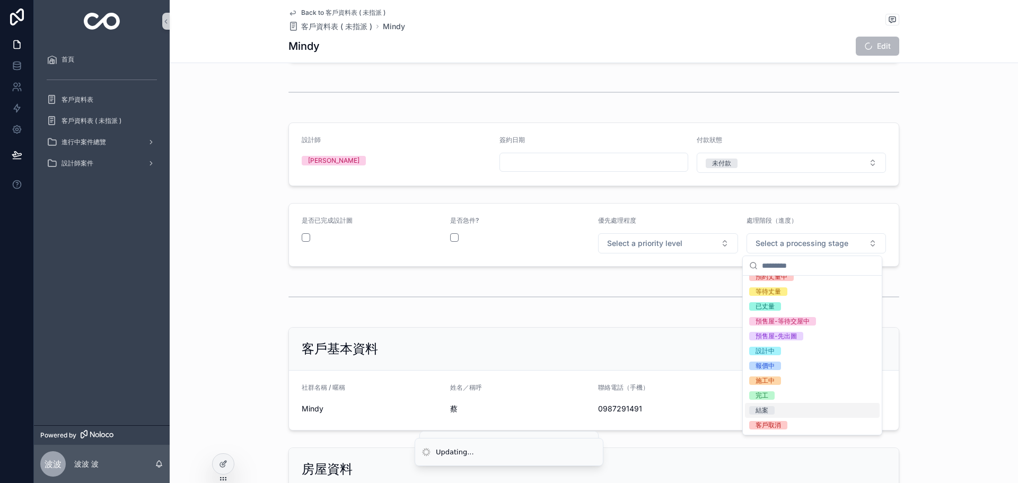
click at [781, 412] on div "結案" at bounding box center [812, 410] width 135 height 15
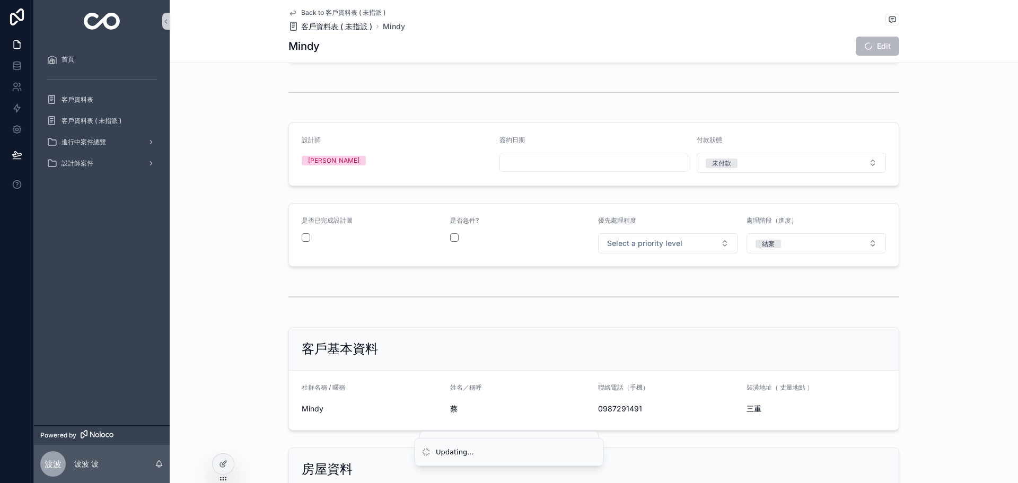
click at [316, 23] on span "客戶資料表 ( 未指派 )" at bounding box center [336, 26] width 71 height 11
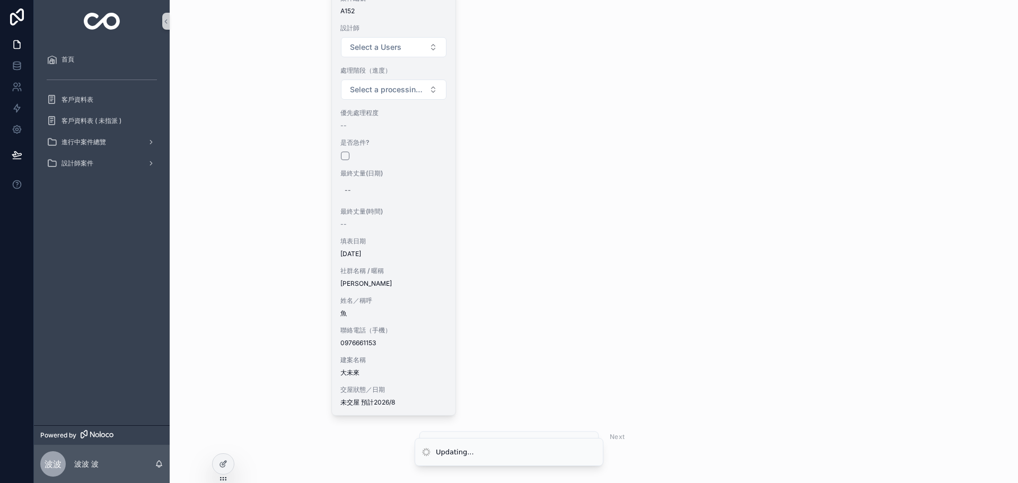
click at [405, 203] on div "案件編號 A152 設計師 Select a Users 處理階段（進度） Select a processing stage 優先處理程度 -- 是否急件?…" at bounding box center [394, 200] width 124 height 429
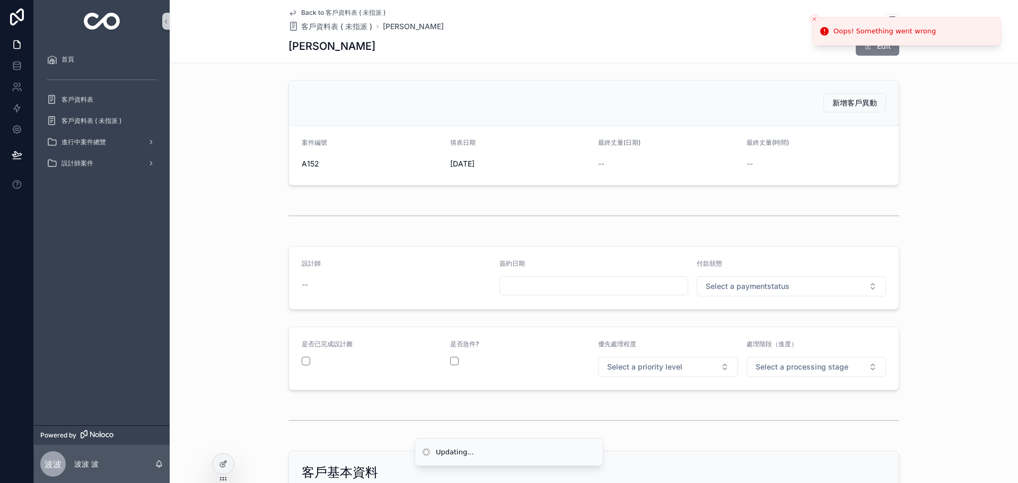
click at [888, 52] on button "Edit" at bounding box center [876, 46] width 43 height 19
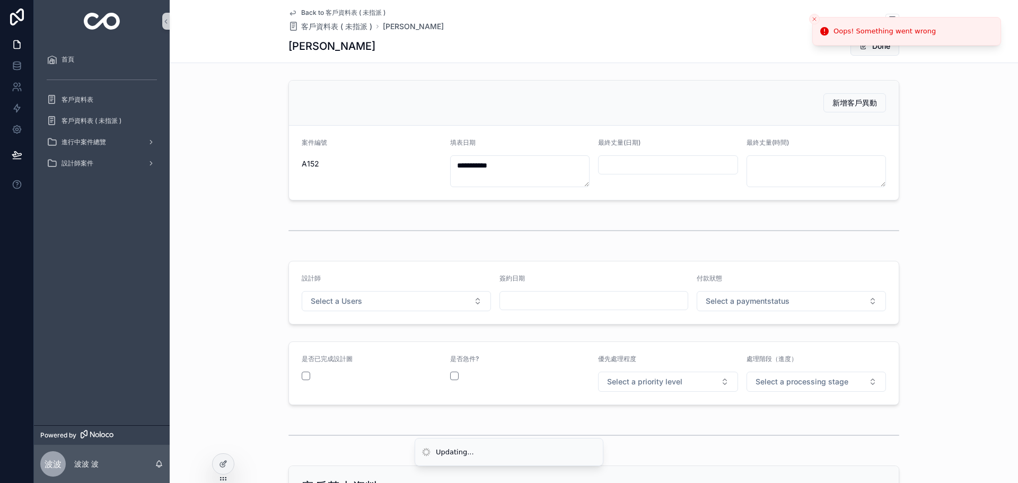
click at [435, 311] on form "設計師 Select a Users 簽約日期 付款狀態 Select a paymentstatus" at bounding box center [593, 292] width 609 height 63
click at [423, 300] on button "Select a Users" at bounding box center [396, 301] width 189 height 20
click at [357, 344] on div "[PERSON_NAME]" at bounding box center [392, 343] width 184 height 16
click at [754, 303] on span "Select a paymentstatus" at bounding box center [747, 301] width 84 height 11
click at [737, 342] on div "未付款" at bounding box center [787, 343] width 184 height 16
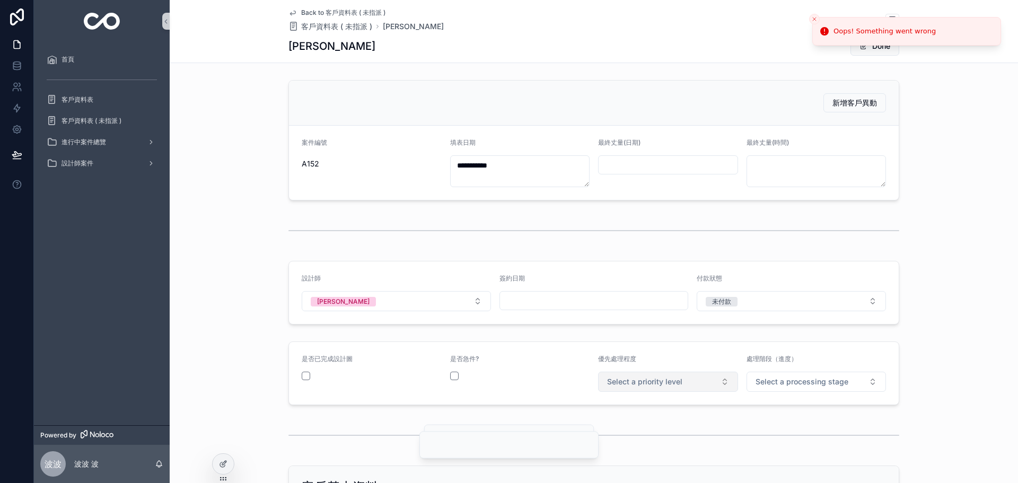
click at [673, 385] on span "Select a priority level" at bounding box center [644, 381] width 75 height 11
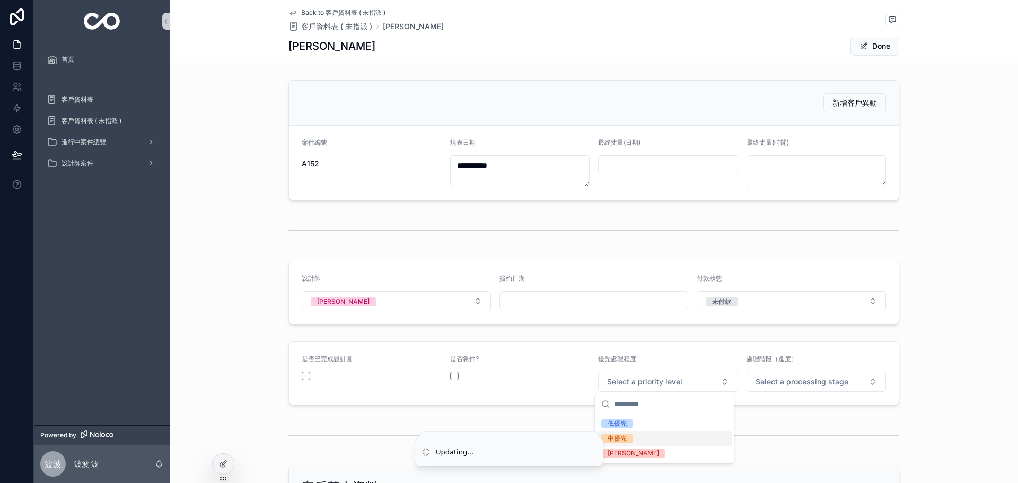
drag, startPoint x: 630, startPoint y: 439, endPoint x: 718, endPoint y: 397, distance: 97.4
click at [629, 439] on span "中優先" at bounding box center [617, 438] width 32 height 8
click at [771, 388] on button "Select a processing stage" at bounding box center [816, 382] width 140 height 20
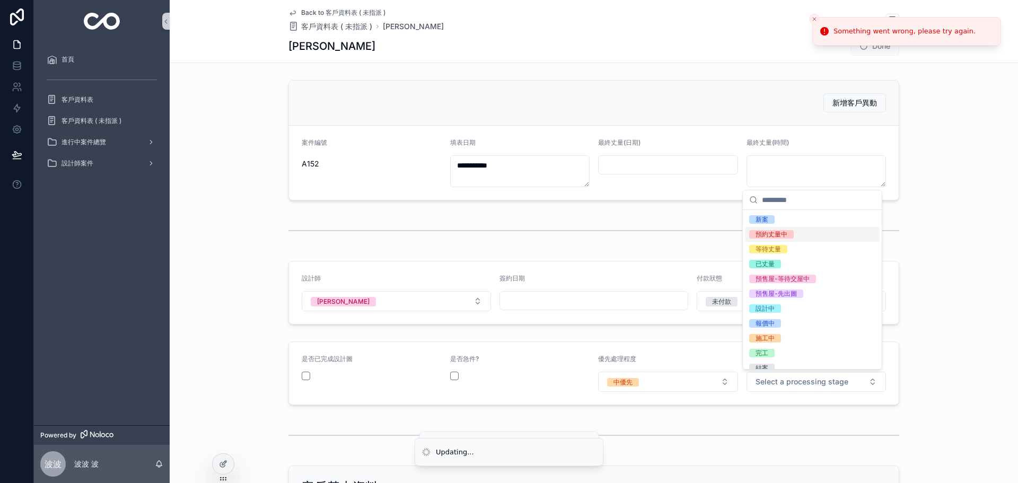
click at [777, 236] on div "預約丈量中" at bounding box center [771, 234] width 32 height 8
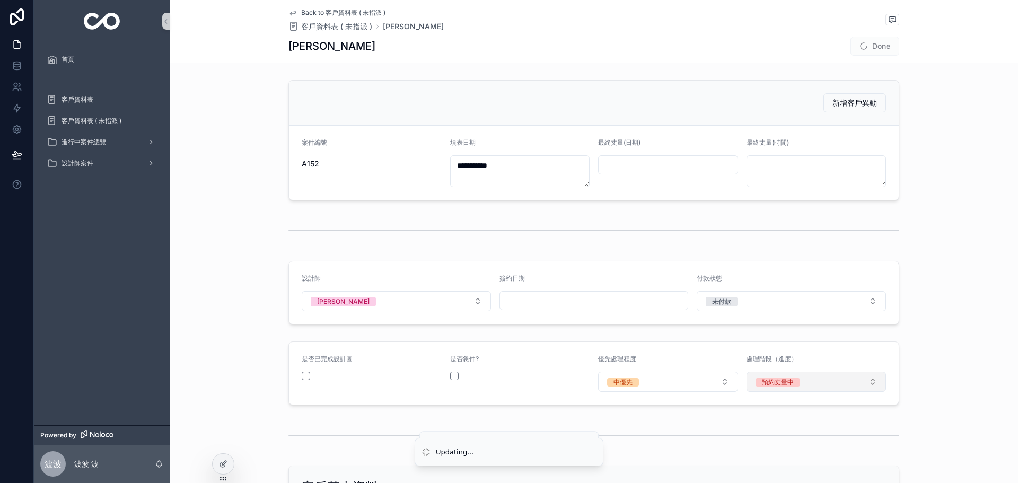
click at [799, 381] on button "預約丈量中" at bounding box center [816, 382] width 140 height 20
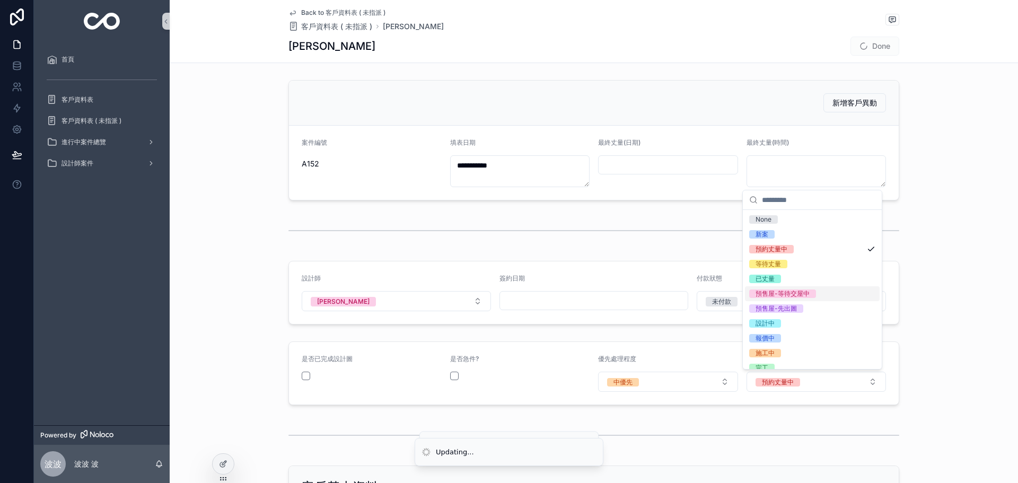
click at [815, 294] on span "預售屋-等待交屋中" at bounding box center [782, 293] width 67 height 8
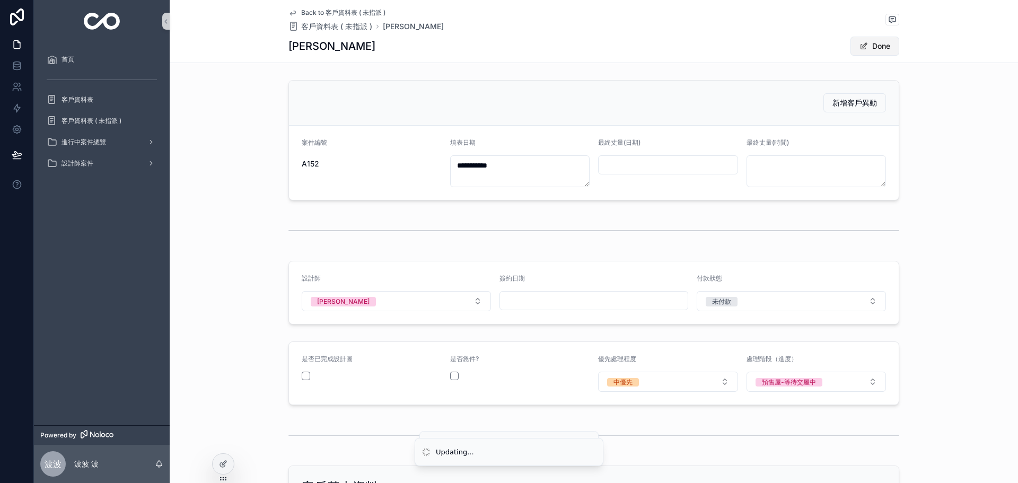
click at [886, 43] on button "Done" at bounding box center [874, 46] width 49 height 19
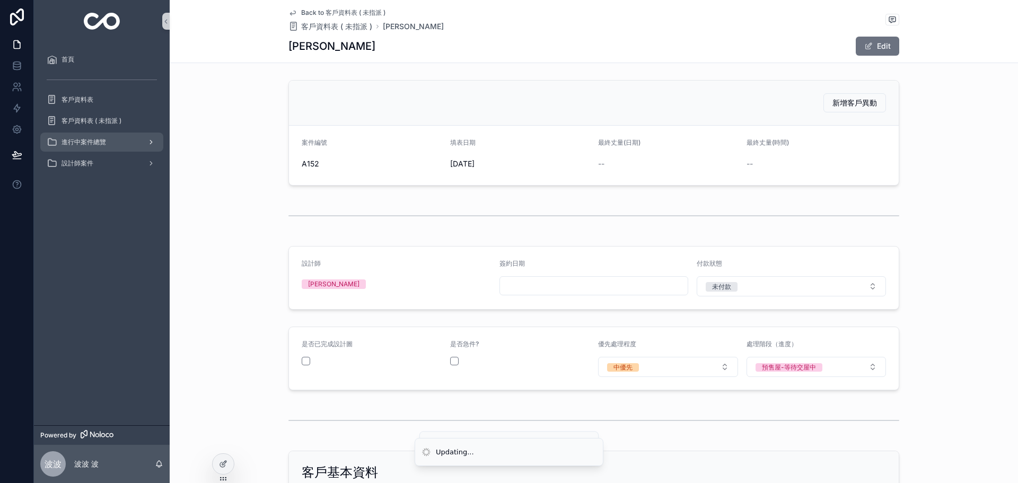
click at [149, 147] on div "scrollable content" at bounding box center [150, 142] width 14 height 17
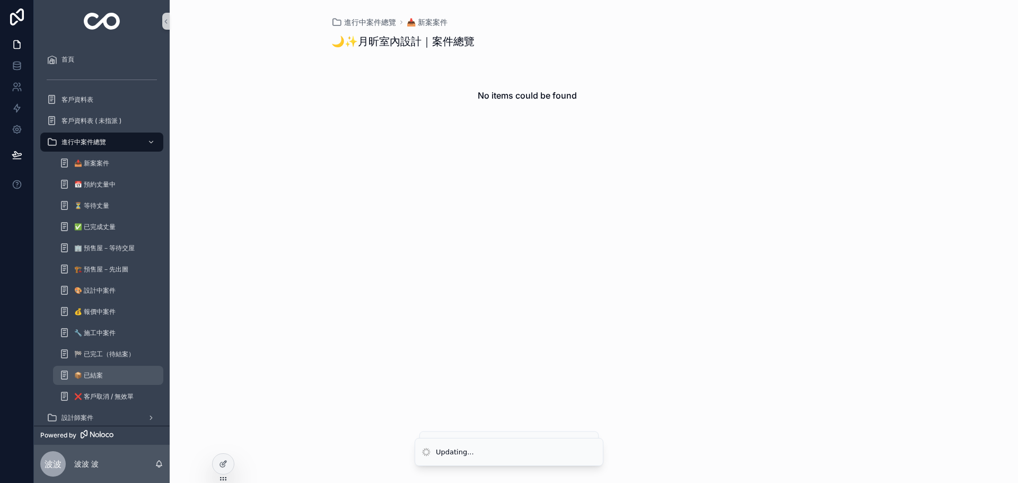
click at [108, 372] on div "📦 已結案" at bounding box center [108, 375] width 98 height 17
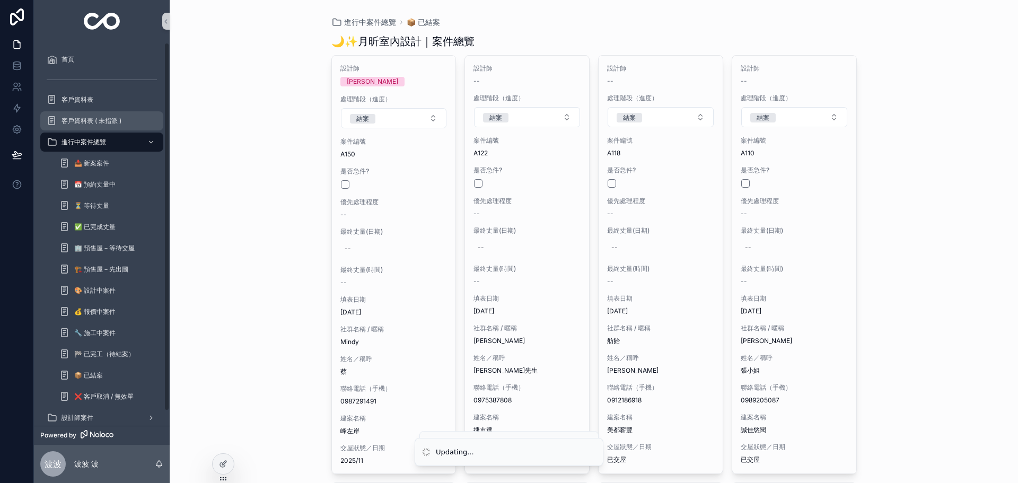
click at [92, 121] on span "客戶資料表 ( 未指派 )" at bounding box center [91, 121] width 60 height 8
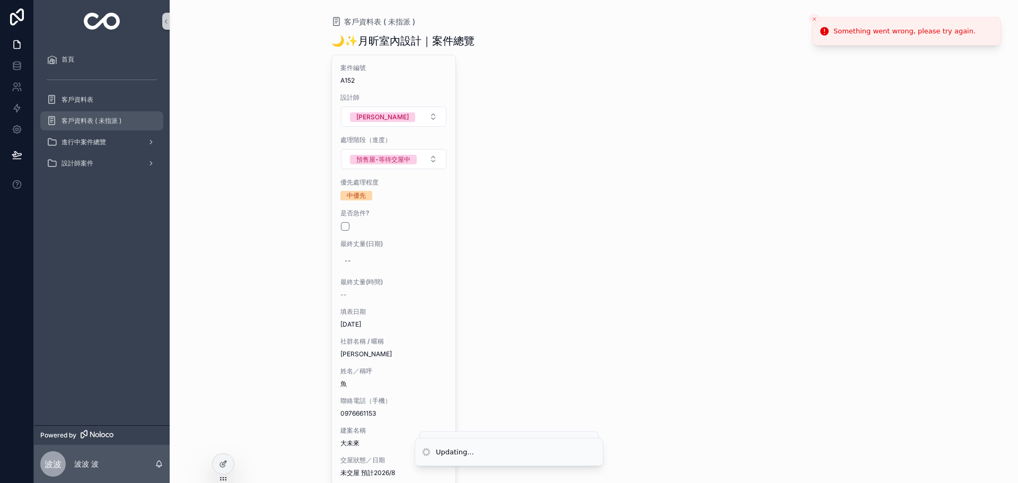
scroll to position [71, 0]
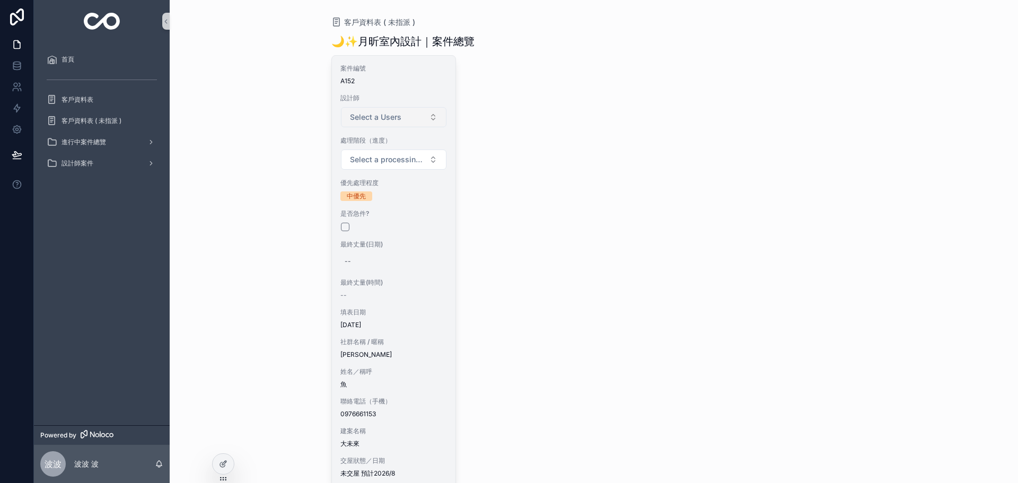
click at [382, 110] on button "Select a Users" at bounding box center [394, 117] width 106 height 20
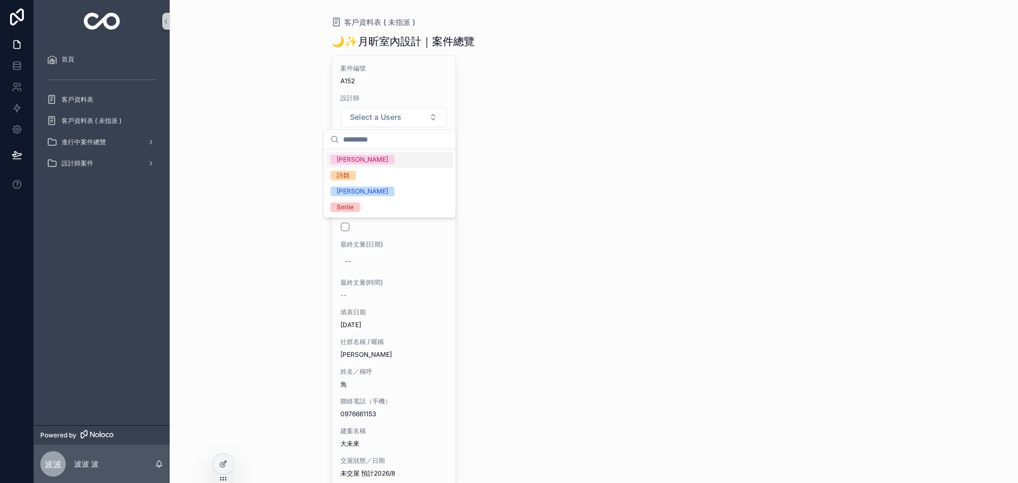
click at [359, 161] on div "[PERSON_NAME]" at bounding box center [389, 160] width 127 height 16
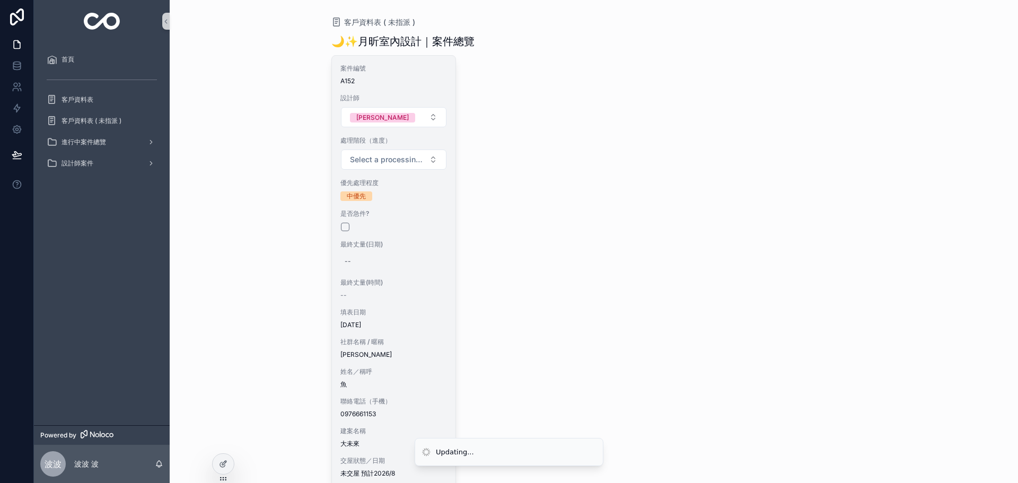
click at [433, 283] on span "最終丈量(時間)" at bounding box center [393, 282] width 107 height 8
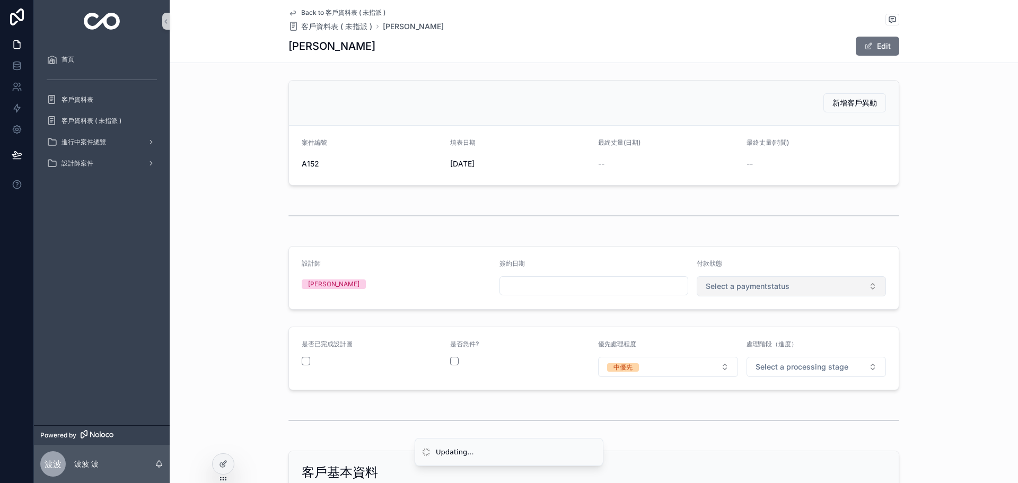
click at [779, 291] on span "Select a paymentstatus" at bounding box center [747, 286] width 84 height 11
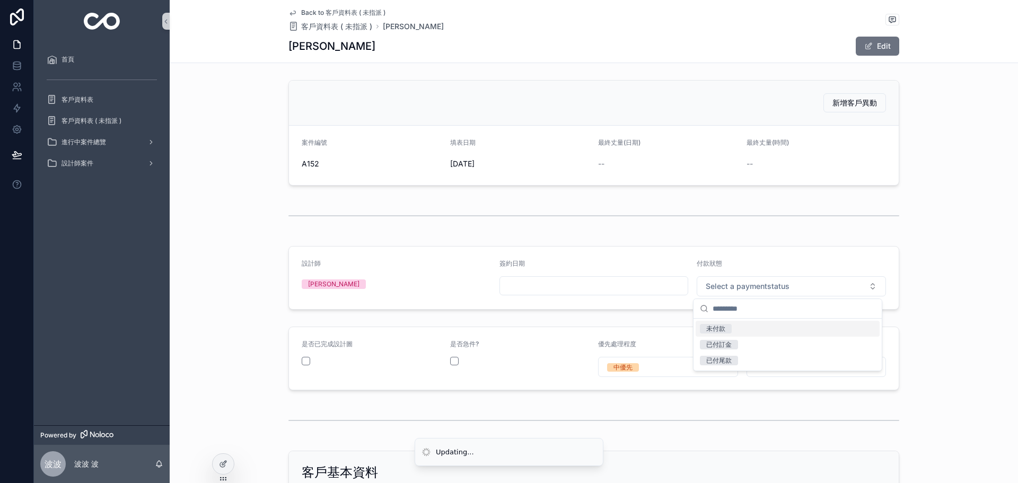
click at [724, 327] on div "未付款" at bounding box center [715, 329] width 19 height 10
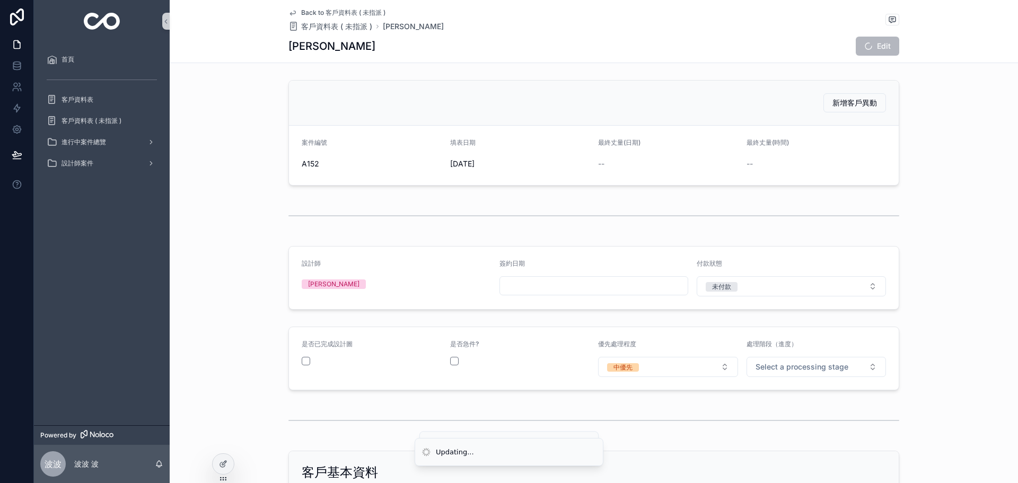
click at [822, 356] on div "處理階段（進度） Select a processing stage" at bounding box center [816, 358] width 140 height 37
drag, startPoint x: 819, startPoint y: 366, endPoint x: 800, endPoint y: 368, distance: 19.1
click at [818, 366] on span "Select a processing stage" at bounding box center [801, 366] width 93 height 11
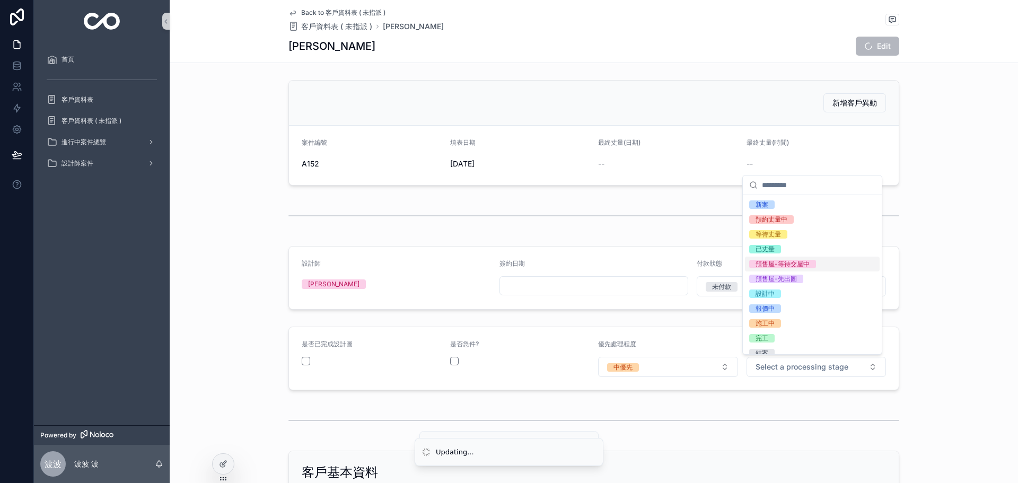
drag, startPoint x: 794, startPoint y: 268, endPoint x: 956, endPoint y: 324, distance: 171.3
click at [794, 268] on div "預售屋-等待交屋中" at bounding box center [812, 264] width 135 height 15
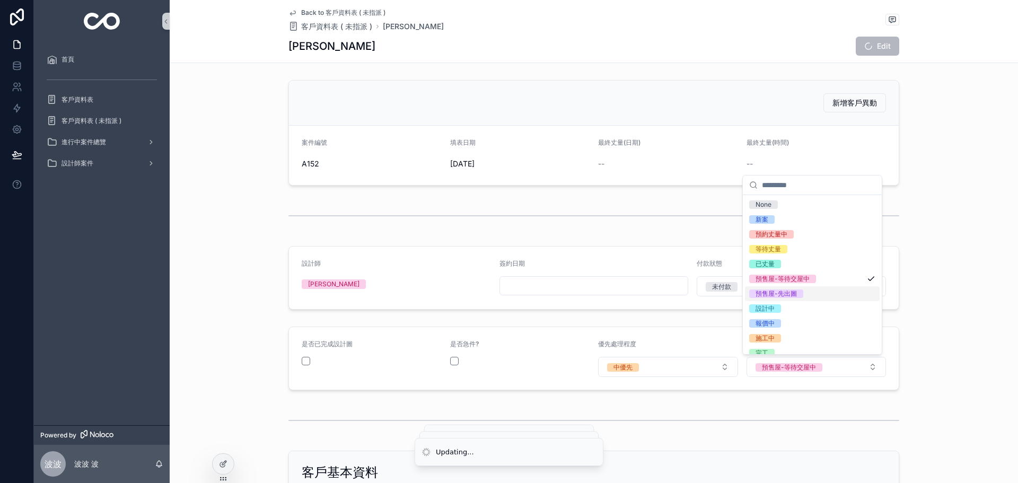
click at [964, 328] on div "是否已完成設計圖 是否急件? 優先處理程度 中優先 處理階段（進度） 預售屋-等待交屋中" at bounding box center [594, 358] width 848 height 72
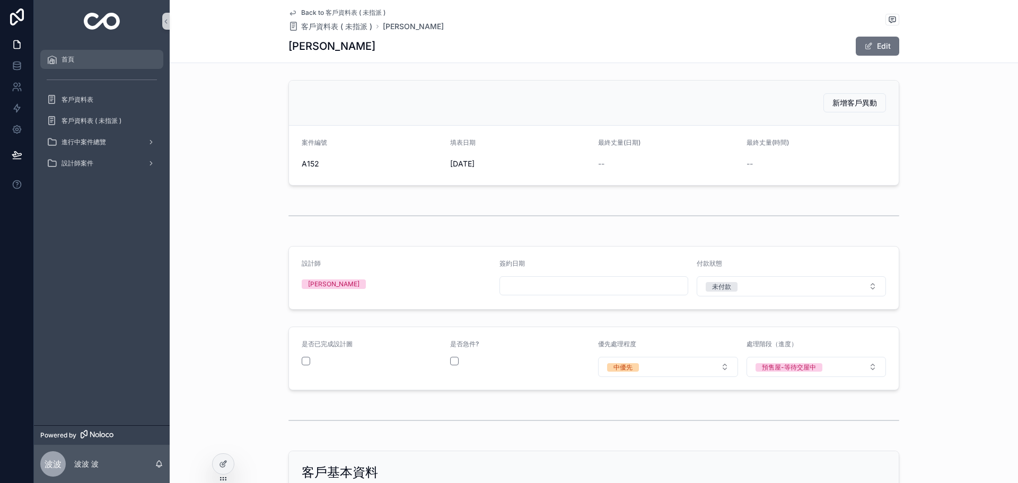
click at [73, 63] on span "首頁" at bounding box center [67, 59] width 13 height 8
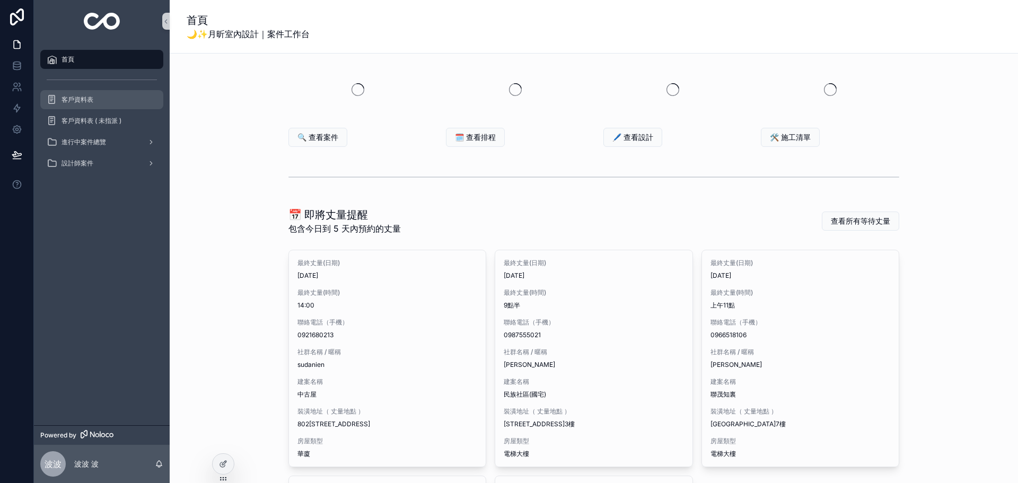
click at [121, 99] on div "客戶資料表" at bounding box center [102, 99] width 110 height 17
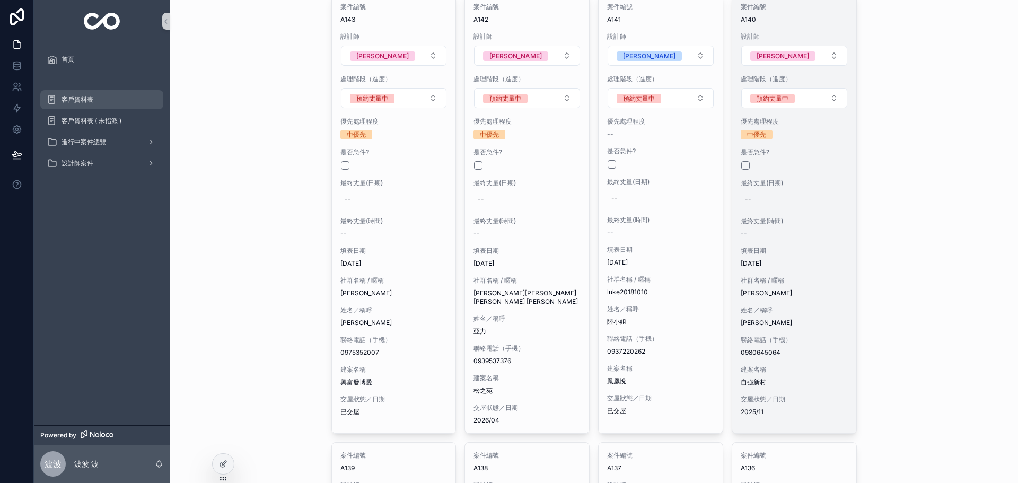
scroll to position [971, 0]
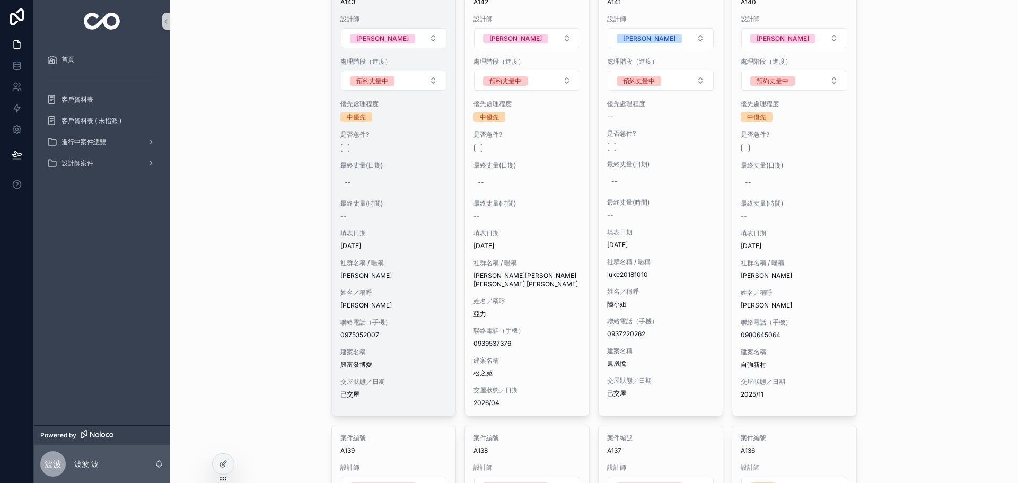
click at [373, 271] on div "社群名稱 / 暱稱 [PERSON_NAME]" at bounding box center [393, 269] width 107 height 21
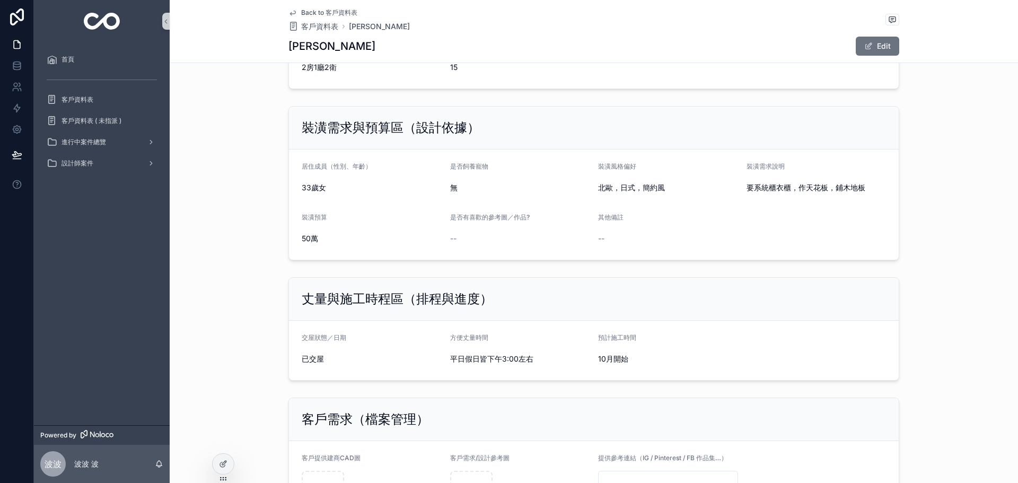
scroll to position [653, 0]
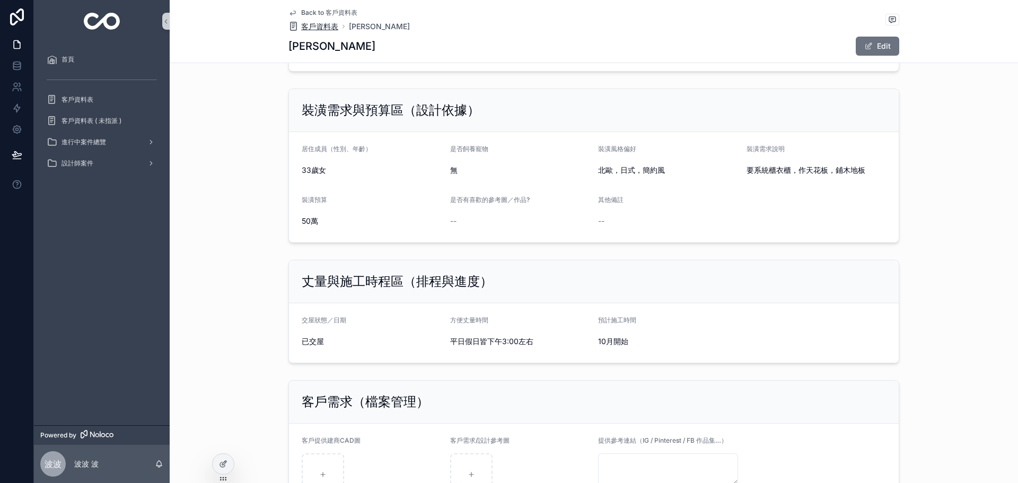
click at [310, 29] on span "客戶資料表" at bounding box center [319, 26] width 37 height 11
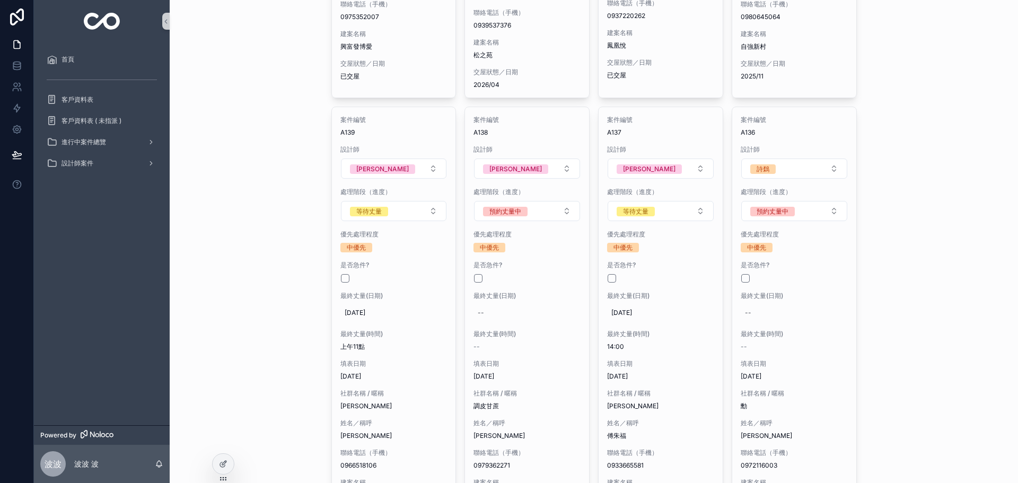
scroll to position [1395, 0]
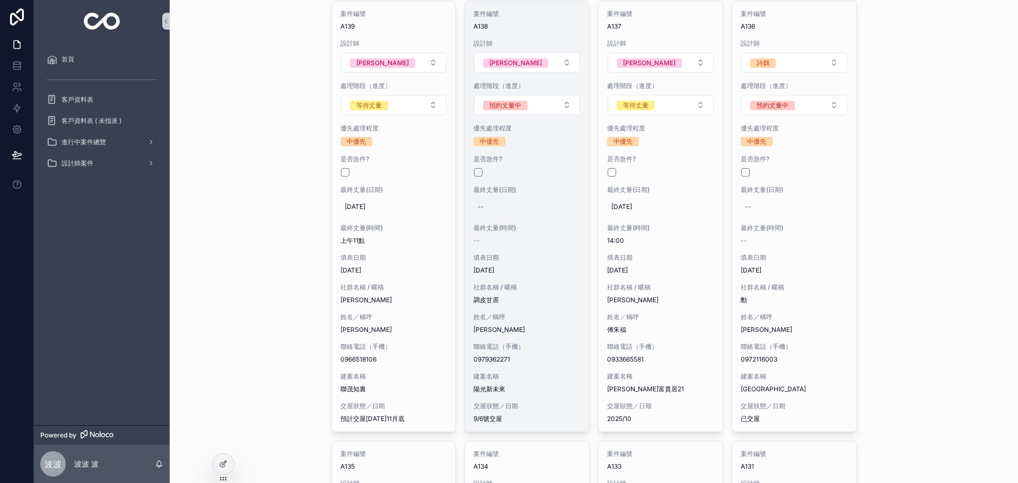
click at [549, 244] on div "案件編號 A138 設計師 [PERSON_NAME] 處理階段（進度） 預約丈量中 優先處理程度 中優先 是否急件? 最終丈量(日期) -- 最終丈量(時間…" at bounding box center [527, 216] width 124 height 430
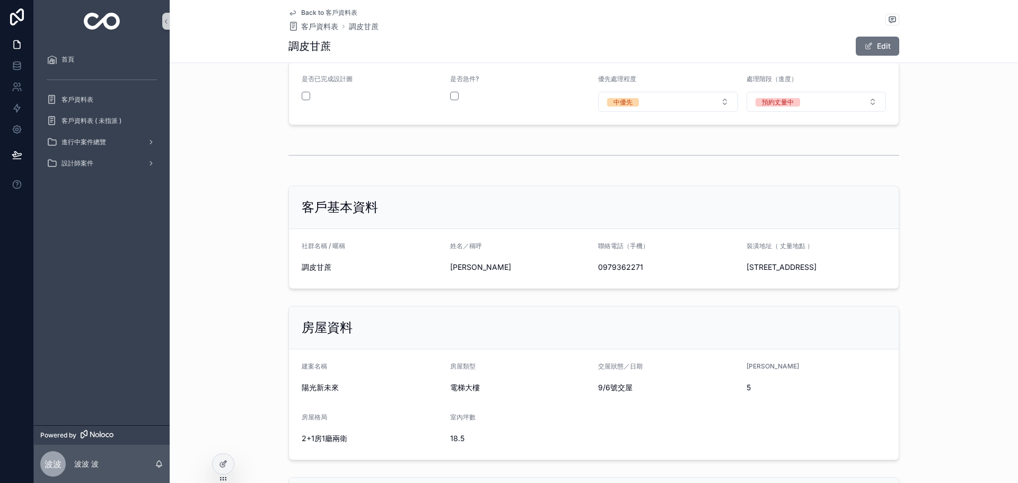
scroll to position [195, 0]
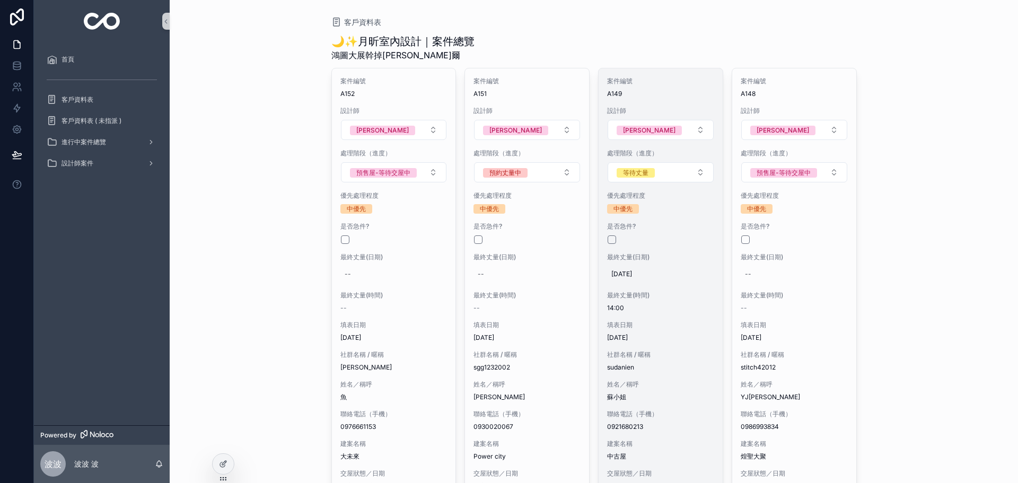
scroll to position [53, 0]
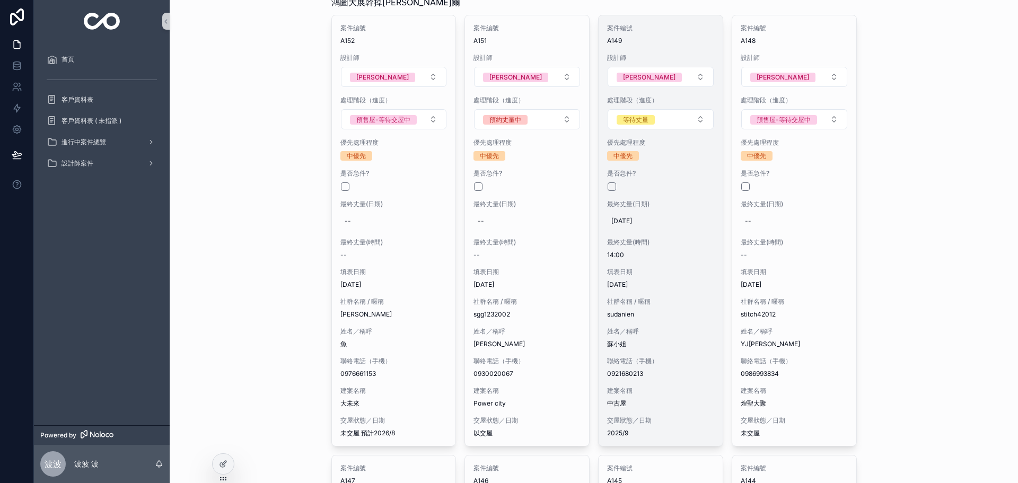
click at [634, 334] on span "姓名／稱呼" at bounding box center [660, 331] width 107 height 8
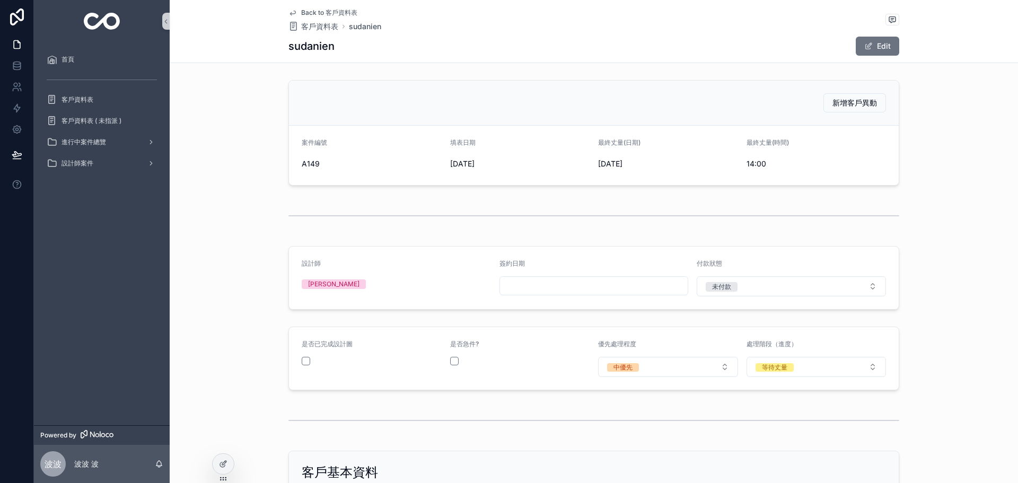
click at [301, 26] on span "客戶資料表" at bounding box center [319, 26] width 37 height 11
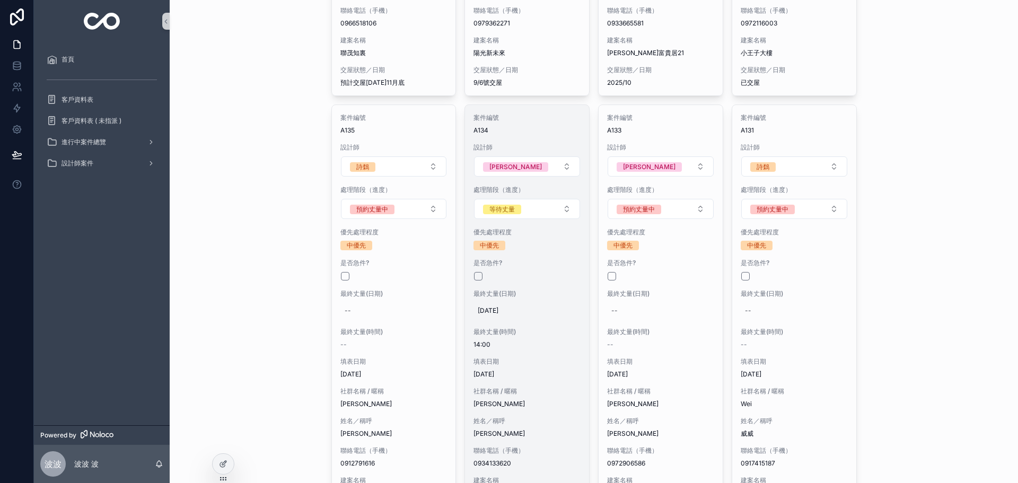
scroll to position [1837, 0]
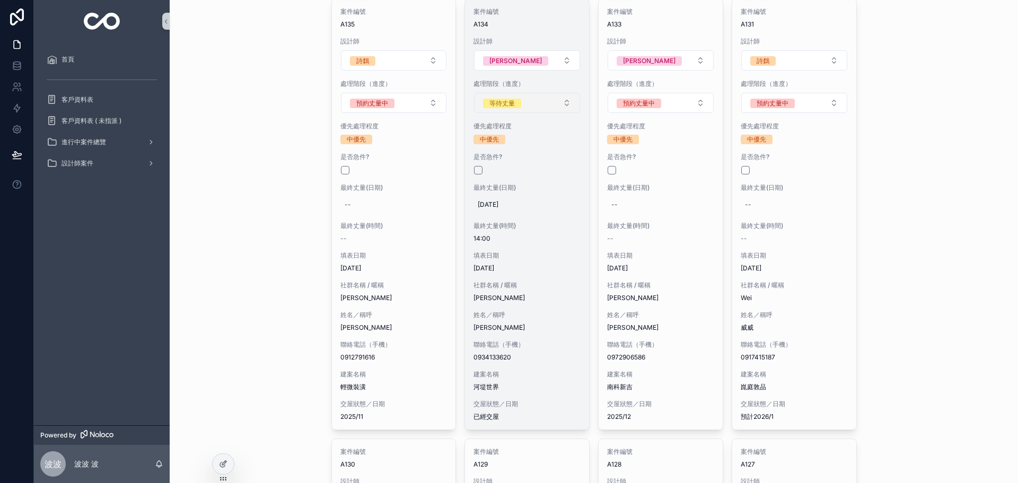
click at [531, 93] on button "等待丈量" at bounding box center [527, 103] width 106 height 20
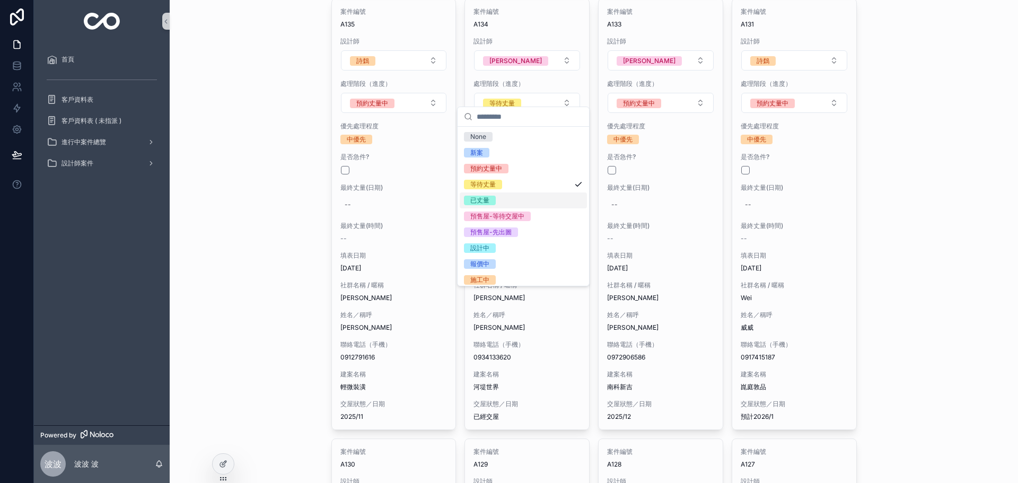
click at [500, 199] on div "已丈量" at bounding box center [522, 200] width 127 height 16
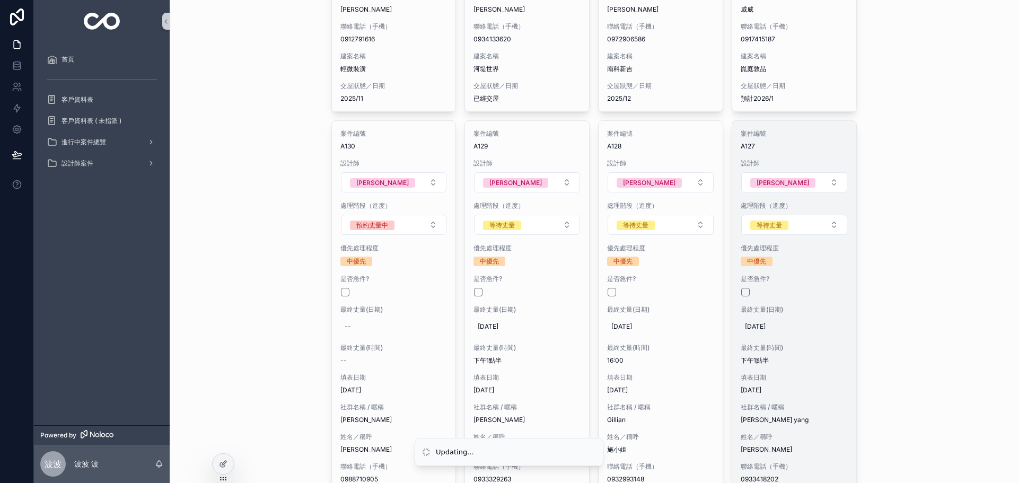
scroll to position [2243, 0]
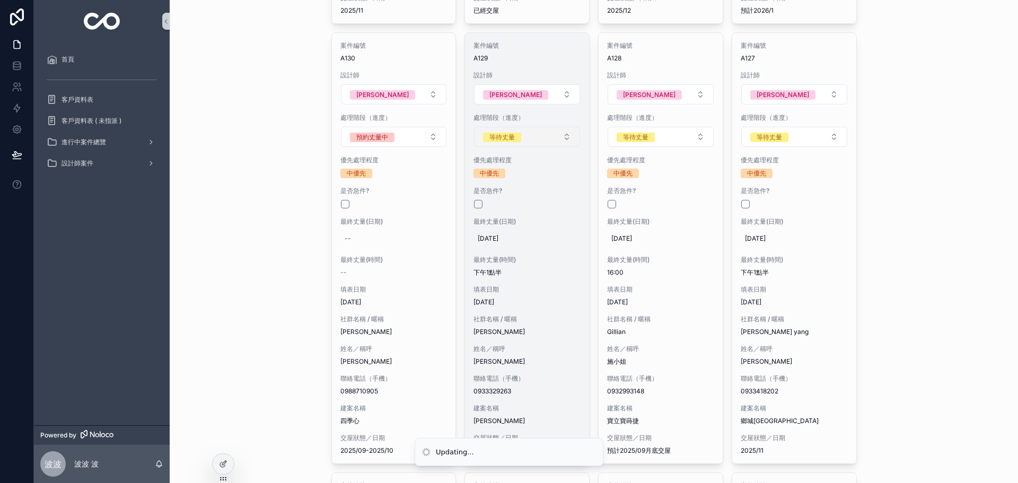
click at [514, 132] on span "等待丈量" at bounding box center [502, 137] width 38 height 10
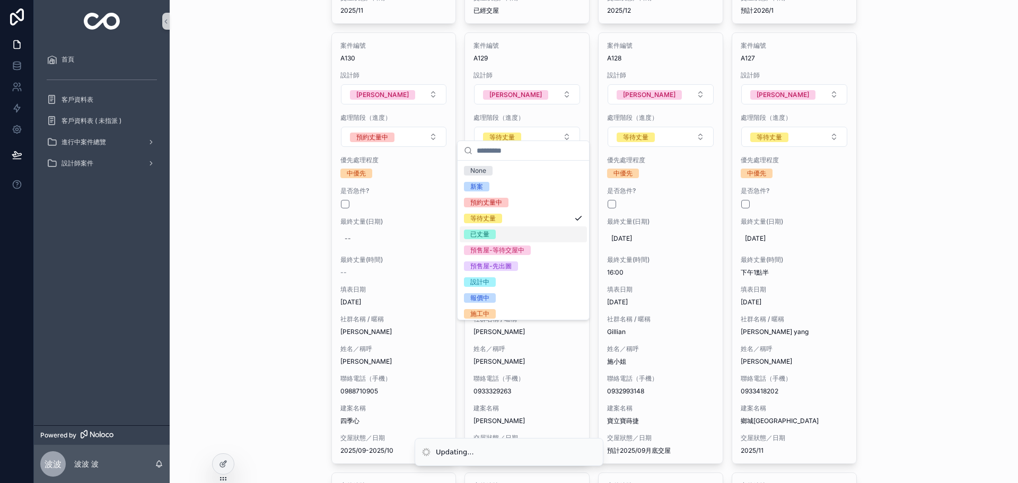
click at [501, 229] on div "已丈量" at bounding box center [522, 234] width 127 height 16
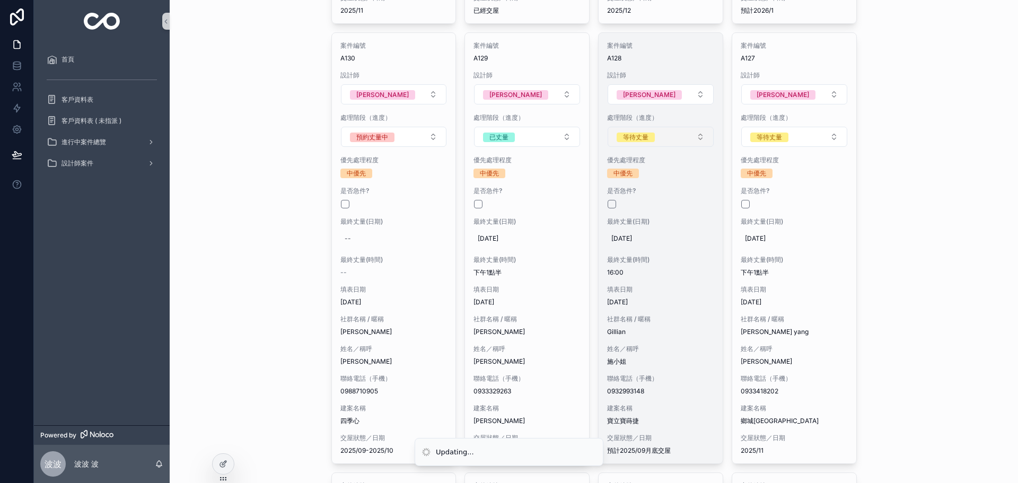
click at [668, 128] on button "等待丈量" at bounding box center [660, 137] width 106 height 20
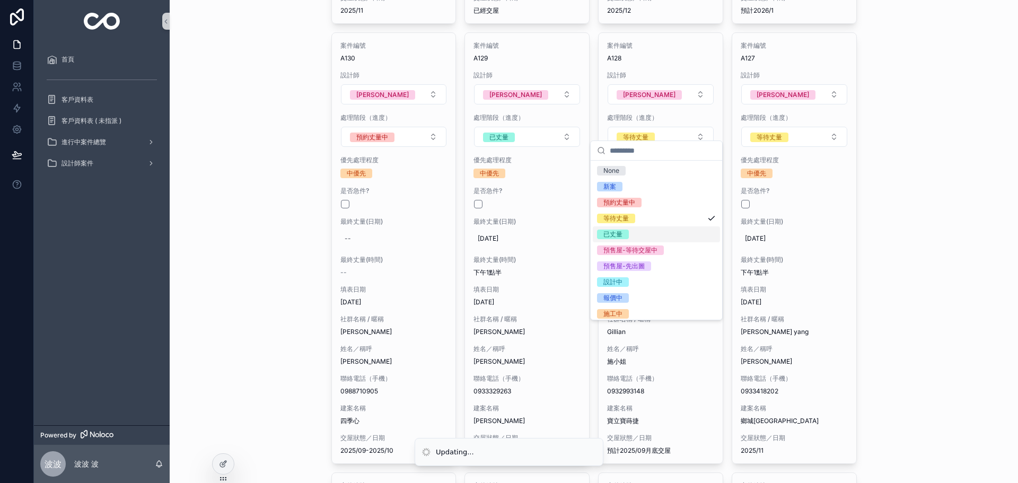
click at [624, 234] on span "已丈量" at bounding box center [613, 234] width 32 height 10
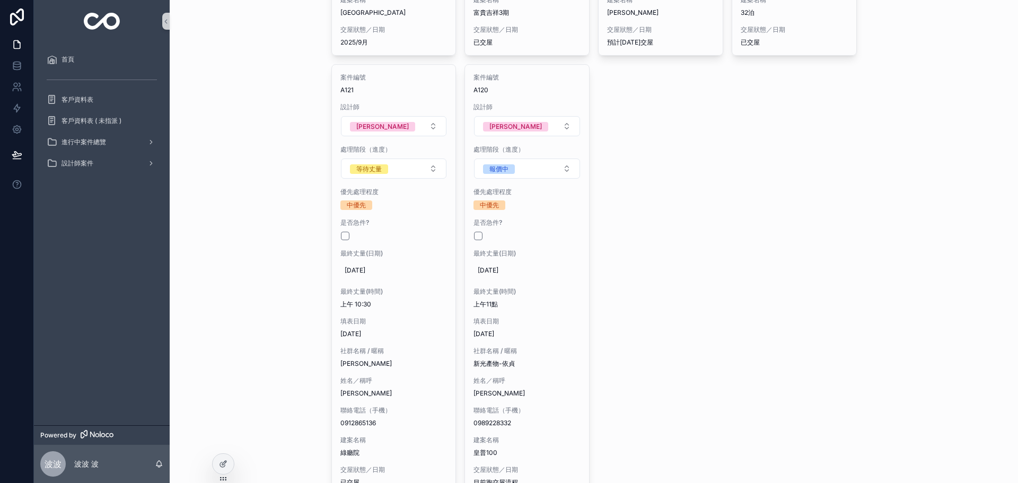
scroll to position [3163, 0]
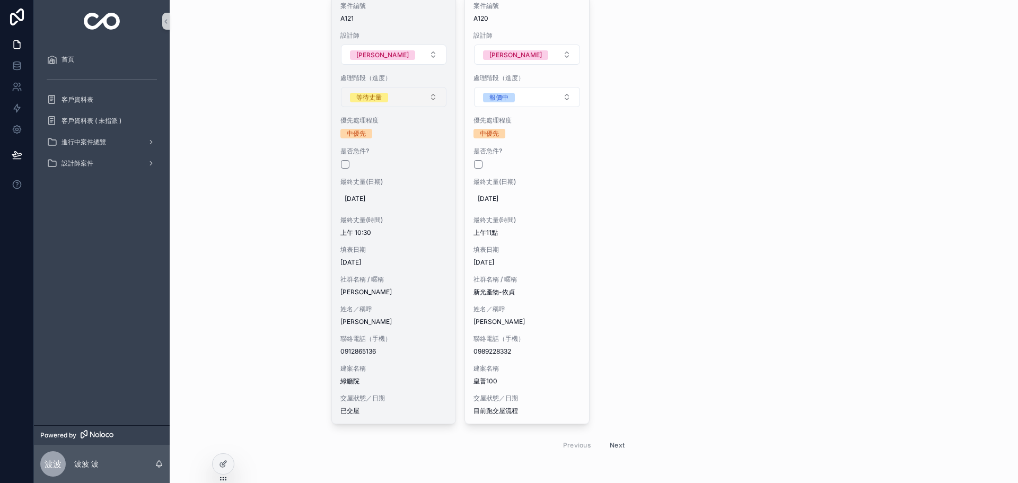
click at [358, 93] on div "等待丈量" at bounding box center [368, 98] width 25 height 10
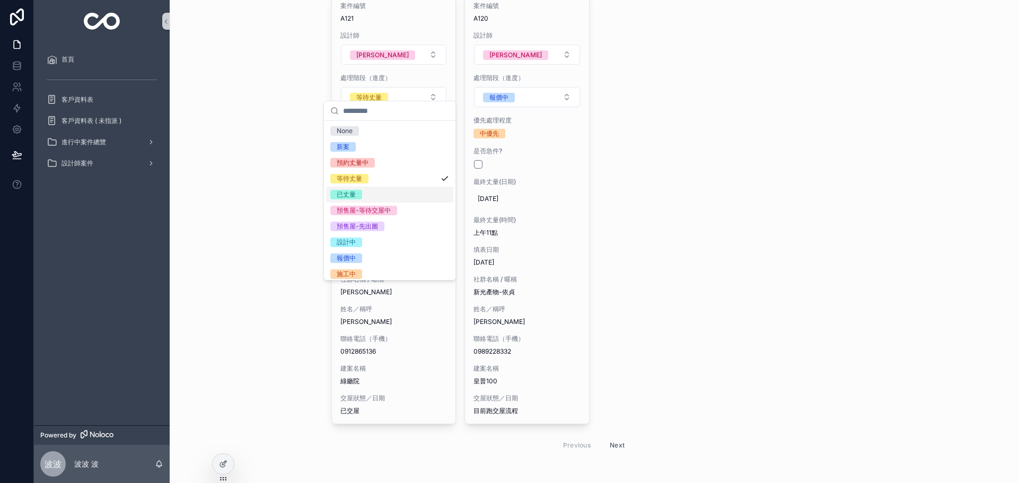
click at [355, 194] on div "已丈量" at bounding box center [346, 195] width 19 height 10
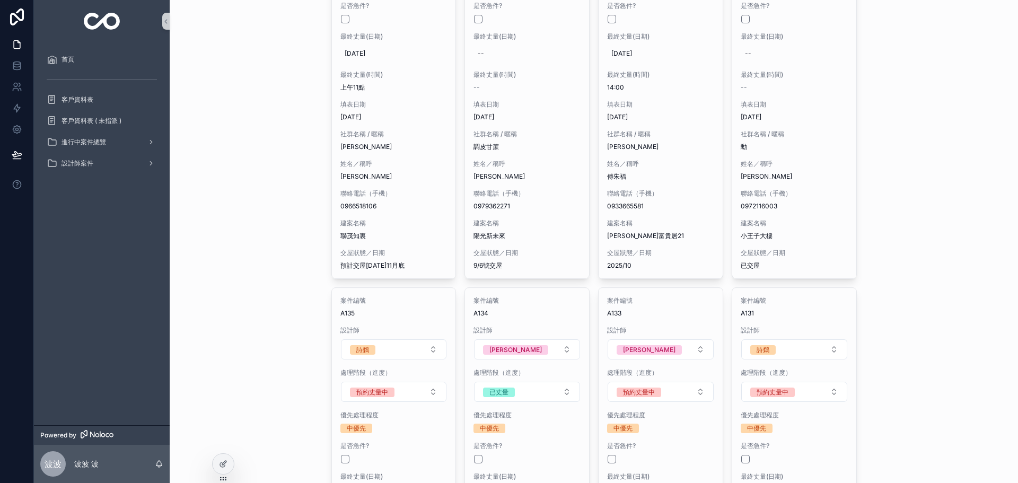
scroll to position [1385, 0]
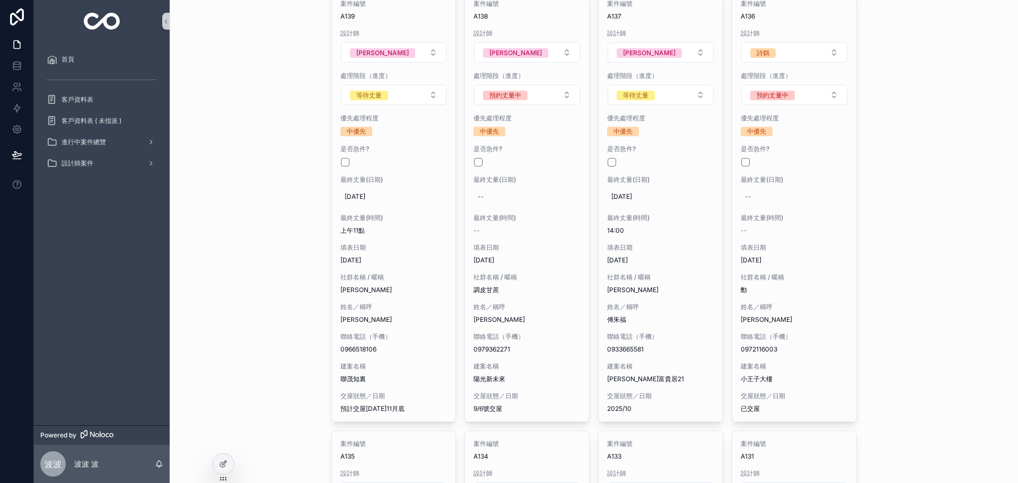
drag, startPoint x: 943, startPoint y: 375, endPoint x: 938, endPoint y: 281, distance: 94.0
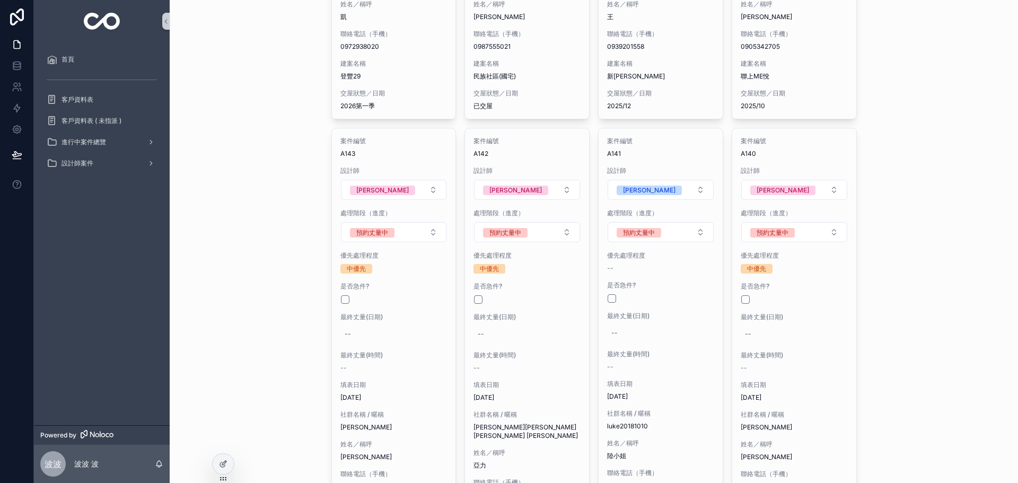
scroll to position [731, 0]
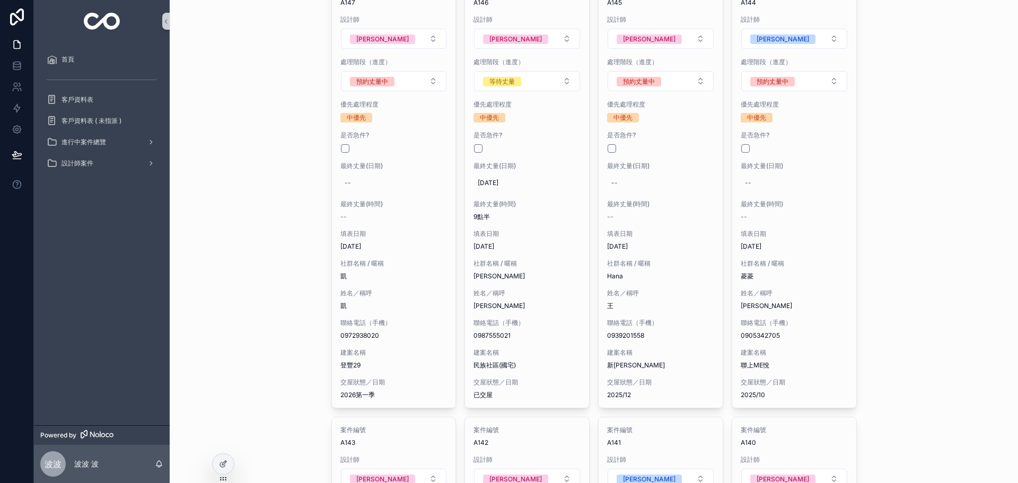
drag, startPoint x: 935, startPoint y: 388, endPoint x: 927, endPoint y: 314, distance: 74.6
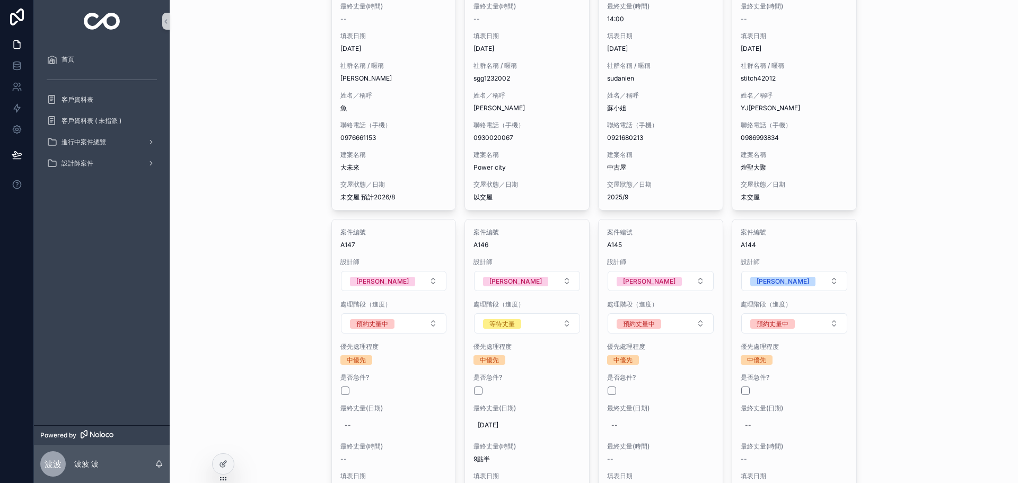
drag, startPoint x: 915, startPoint y: 316, endPoint x: 912, endPoint y: 295, distance: 21.4
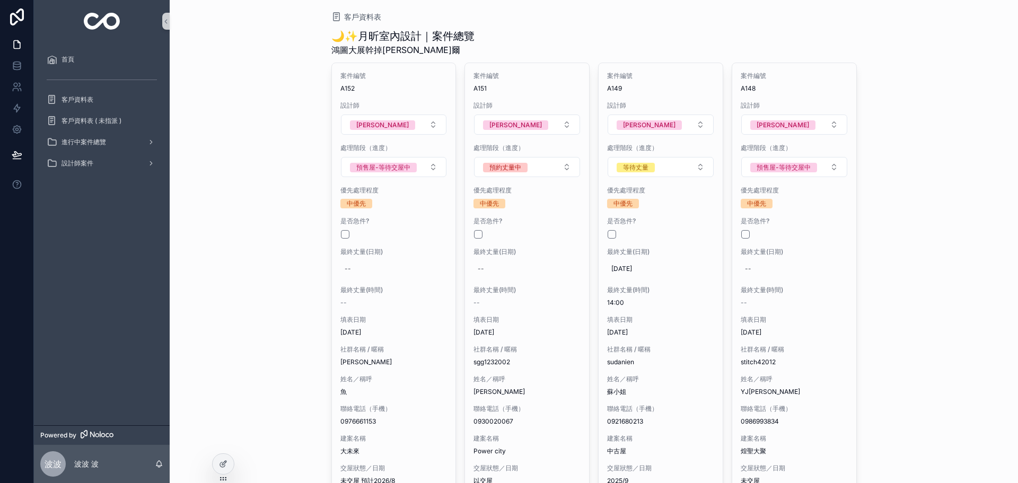
scroll to position [0, 0]
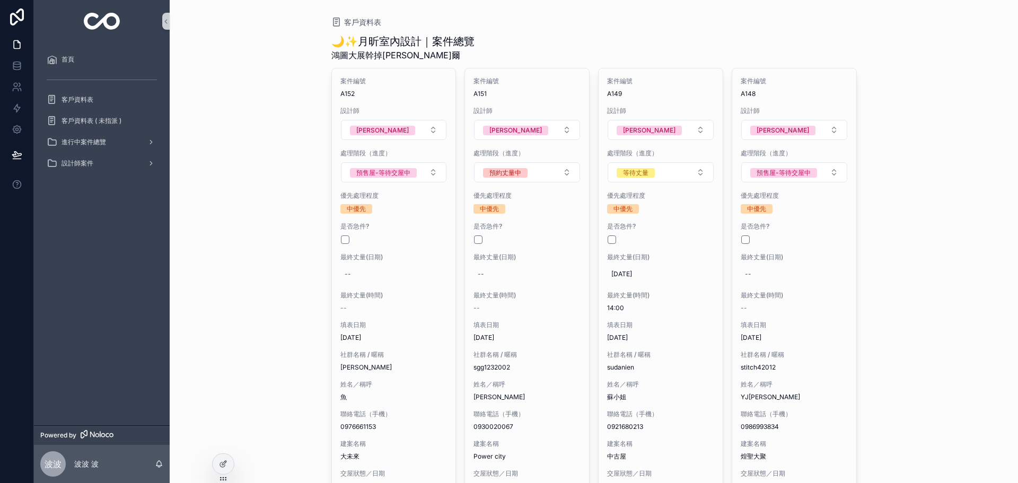
drag, startPoint x: 927, startPoint y: 399, endPoint x: 924, endPoint y: 358, distance: 40.9
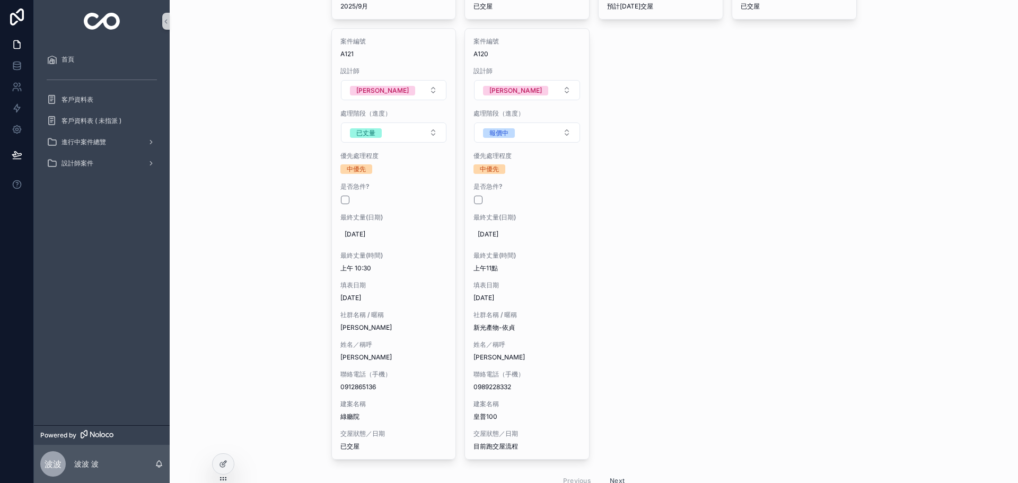
scroll to position [3163, 0]
